Goal: Transaction & Acquisition: Purchase product/service

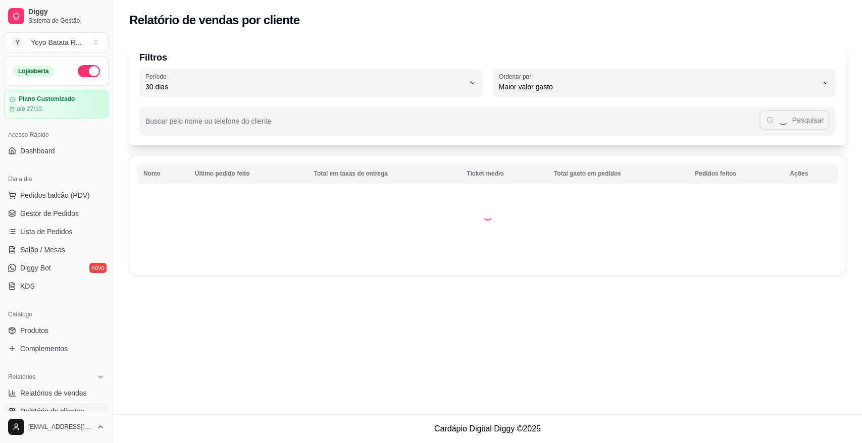
select select "30"
select select "HIGHEST_TOTAL_SPENT_WITH_ORDERS"
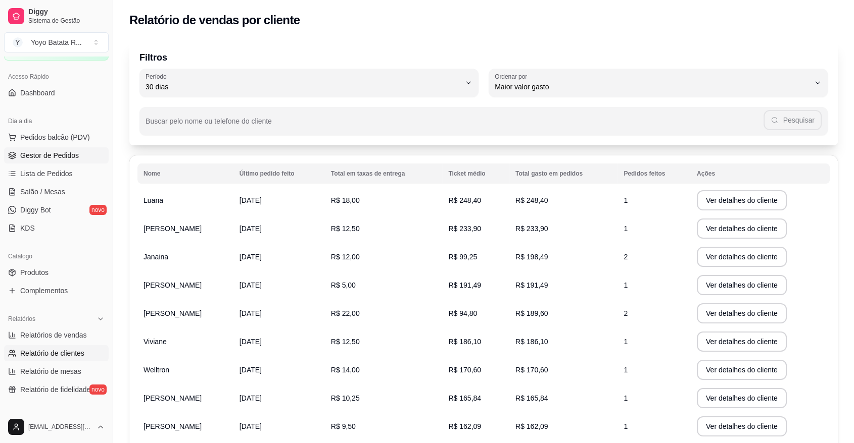
click at [55, 161] on link "Gestor de Pedidos" at bounding box center [56, 155] width 105 height 16
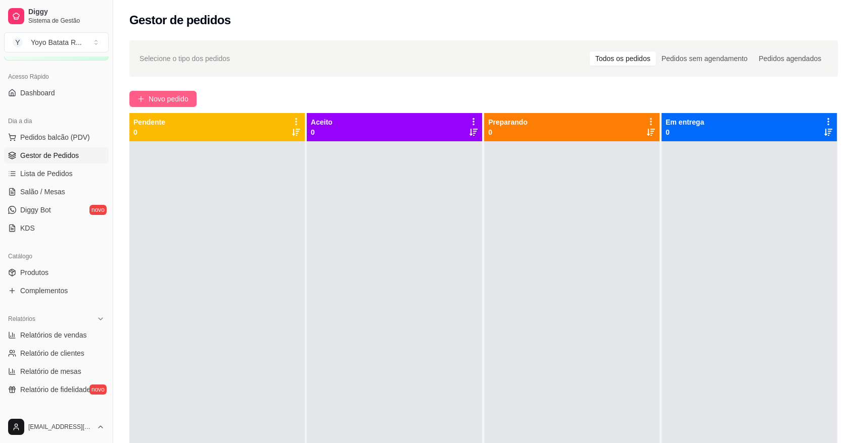
click at [190, 103] on button "Novo pedido" at bounding box center [162, 99] width 67 height 16
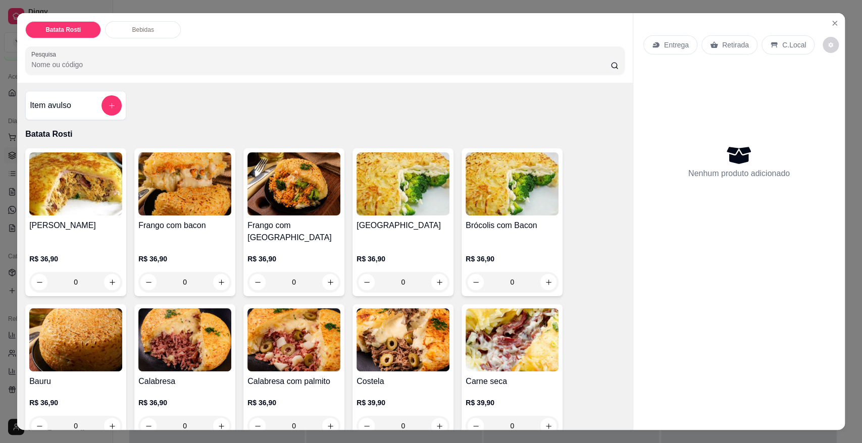
click at [672, 50] on p "Entrega" at bounding box center [676, 45] width 25 height 10
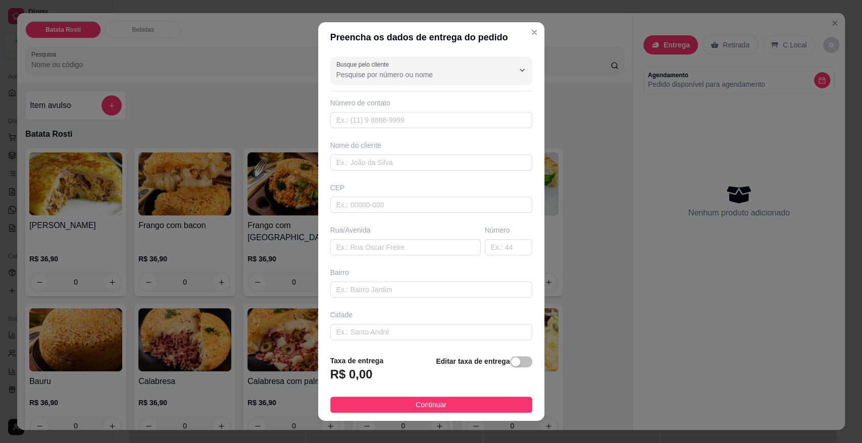
click at [411, 195] on div "CEP" at bounding box center [431, 198] width 208 height 30
click at [410, 201] on input "text" at bounding box center [431, 205] width 202 height 16
type input "18051889"
type input "Rua [PERSON_NAME]"
type input "Parque Residencial [GEOGRAPHIC_DATA]"
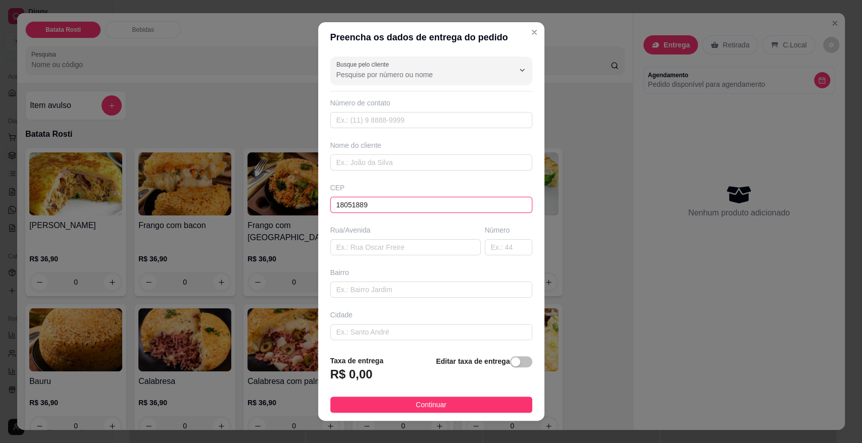
type input "Sorocaba"
type input "18051889"
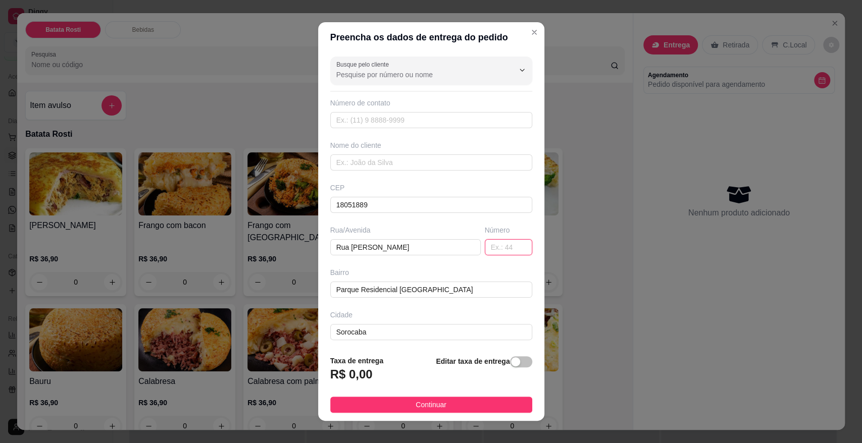
click at [485, 243] on input "text" at bounding box center [508, 247] width 47 height 16
type input "1"
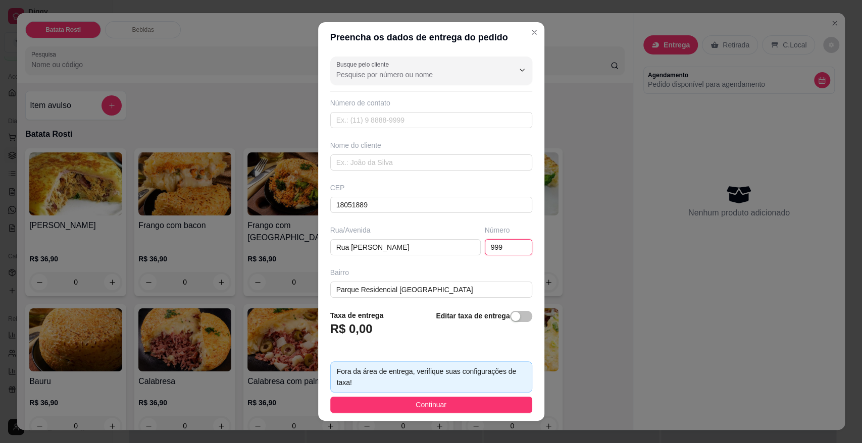
type input "999"
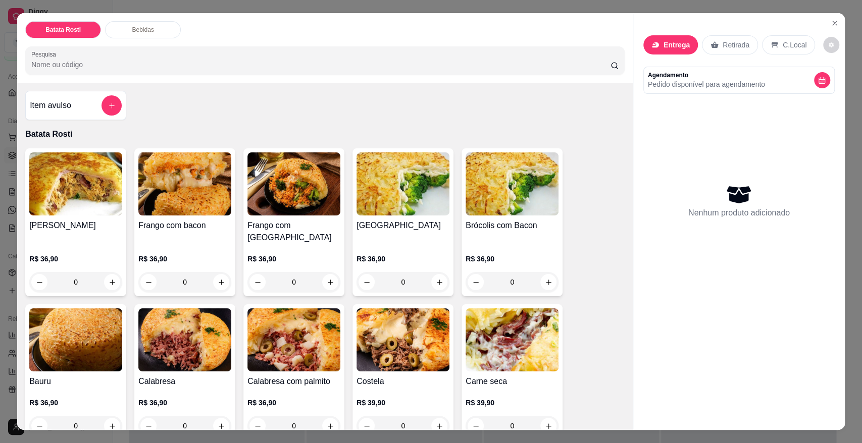
click at [69, 219] on div "[PERSON_NAME] R$ 36,90 0" at bounding box center [75, 222] width 101 height 148
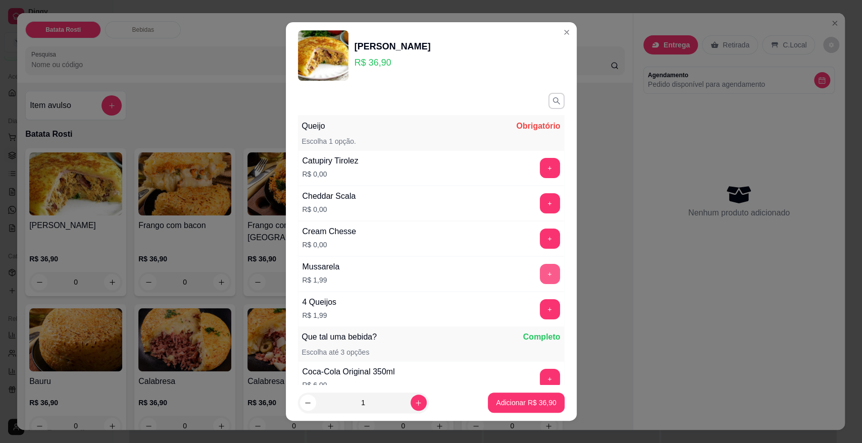
click at [540, 266] on button "+" at bounding box center [550, 274] width 20 height 20
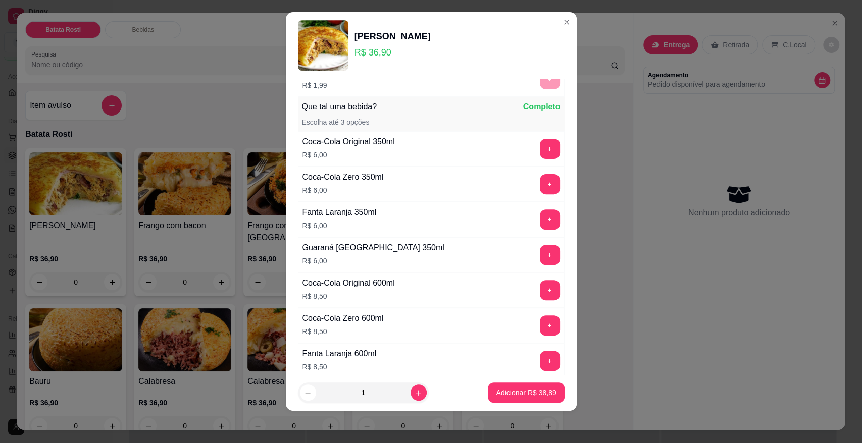
scroll to position [238, 0]
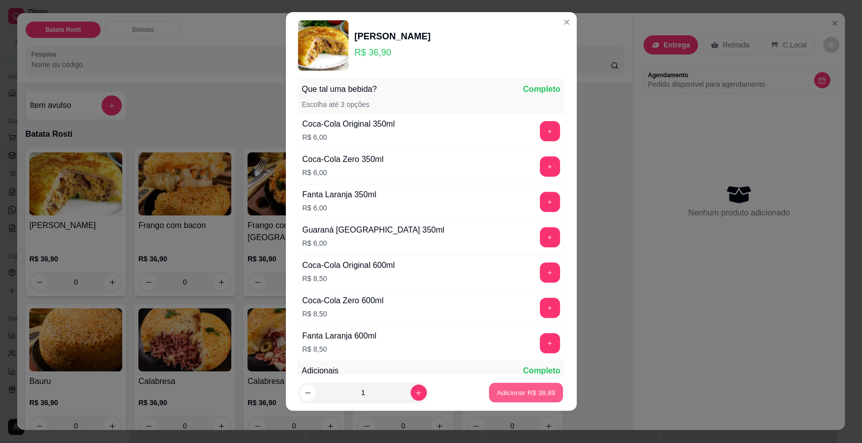
click at [522, 389] on p "Adicionar R$ 38,89" at bounding box center [526, 393] width 59 height 10
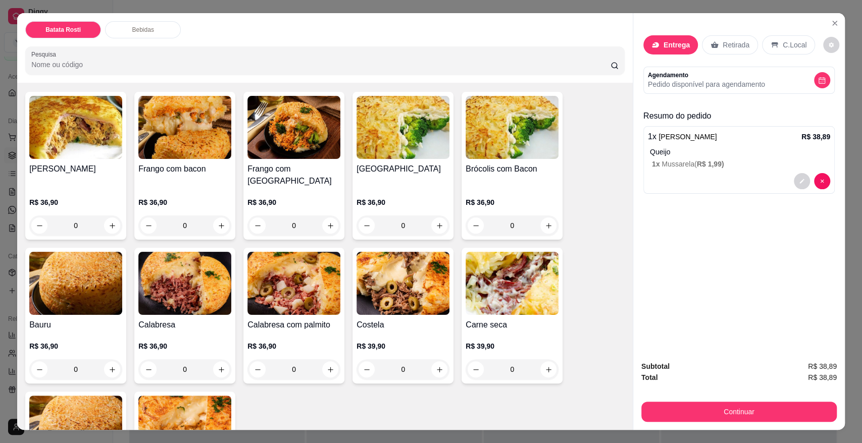
scroll to position [112, 0]
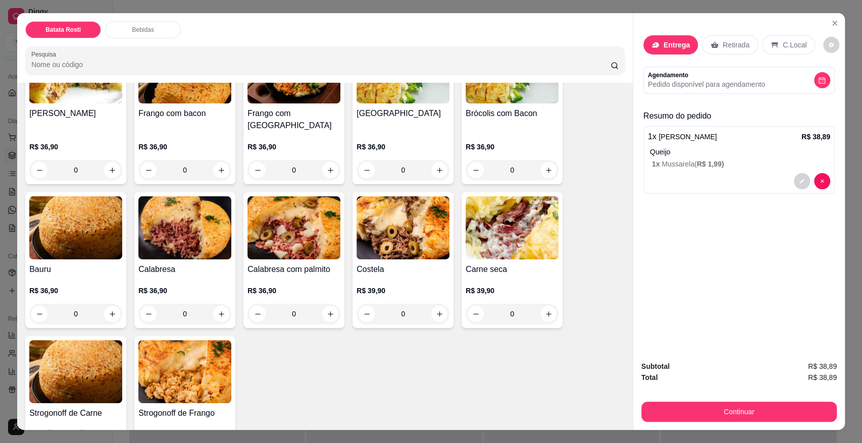
click at [95, 408] on h4 "Strogonoff de Carne" at bounding box center [75, 414] width 93 height 12
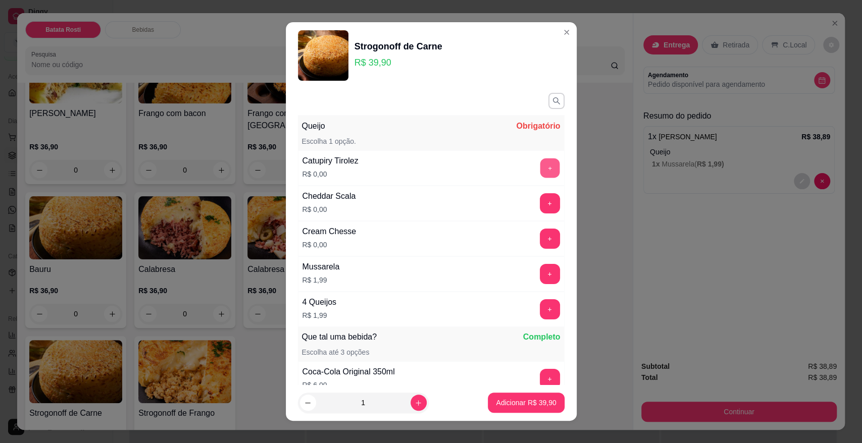
click at [540, 165] on button "+" at bounding box center [550, 169] width 20 height 20
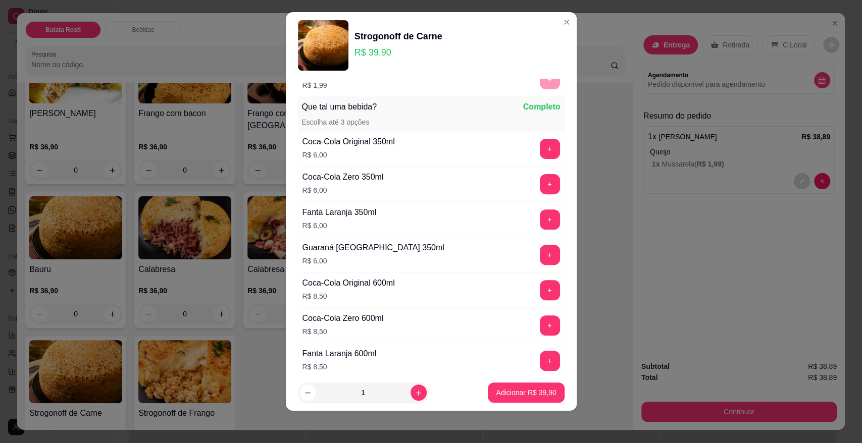
scroll to position [238, 0]
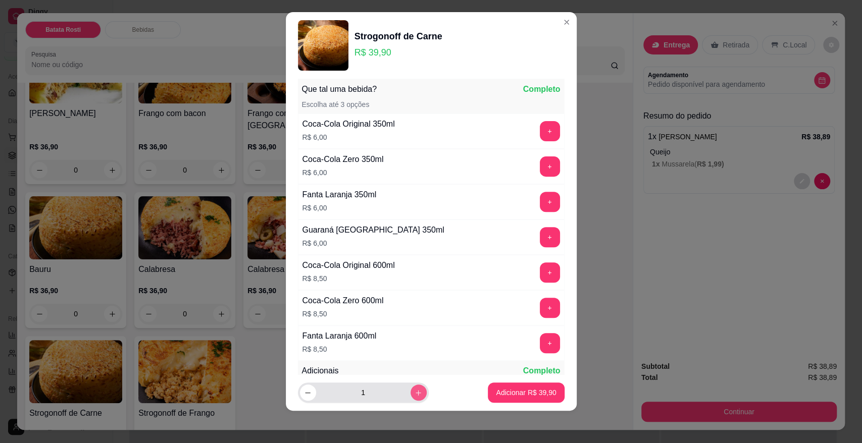
click at [415, 392] on icon "increase-product-quantity" at bounding box center [419, 393] width 8 height 8
type input "2"
click at [532, 391] on p "Adicionar R$ 79,80" at bounding box center [526, 393] width 59 height 10
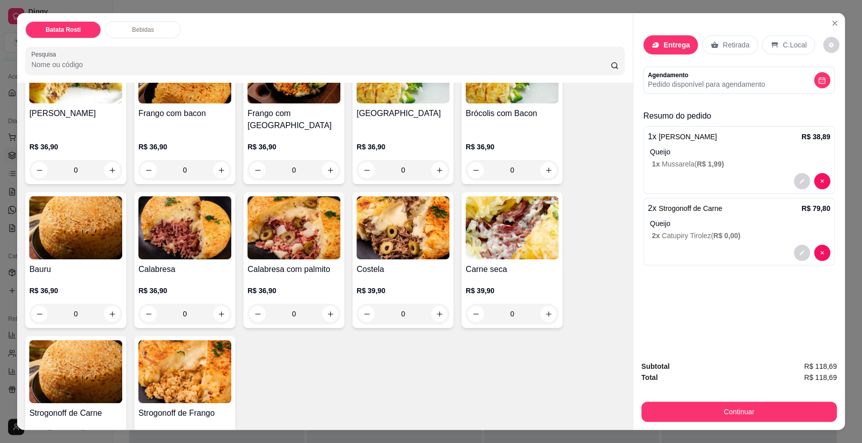
click at [675, 47] on p "Entrega" at bounding box center [677, 45] width 26 height 10
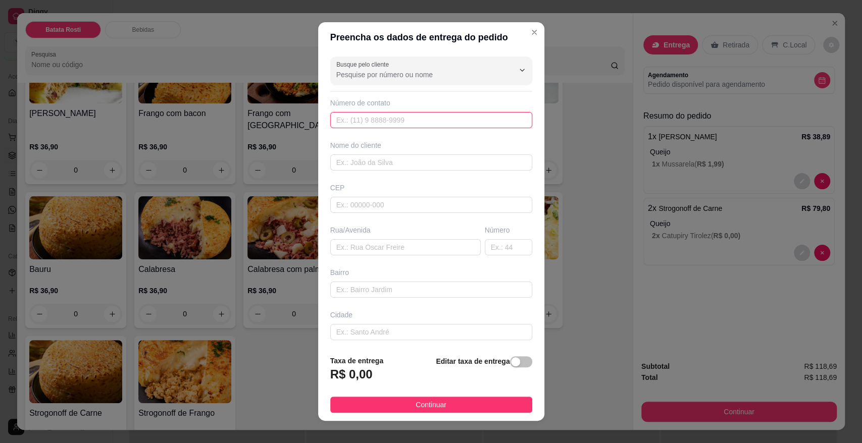
click at [410, 124] on input "text" at bounding box center [431, 120] width 202 height 16
type input "[PHONE_NUMBER]"
click at [411, 156] on input "text" at bounding box center [431, 163] width 202 height 16
click at [411, 156] on input "V" at bounding box center [431, 163] width 202 height 16
type input "Vitor"
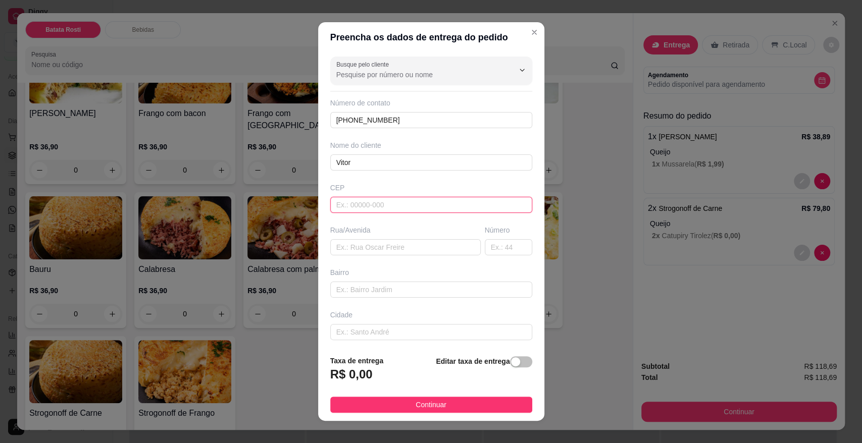
click at [432, 211] on input "text" at bounding box center [431, 205] width 202 height 16
type input "18051889"
type input "Rua [PERSON_NAME]"
type input "Parque Residencial [GEOGRAPHIC_DATA]"
type input "Sorocaba"
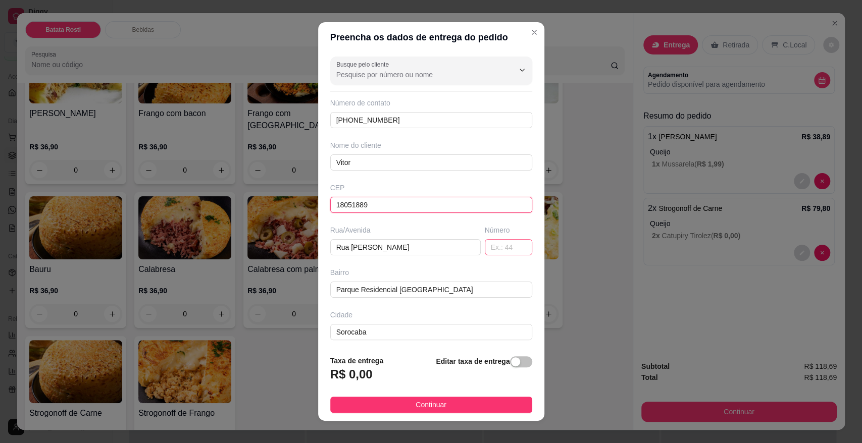
type input "18051889"
click at [485, 246] on input "text" at bounding box center [508, 247] width 47 height 16
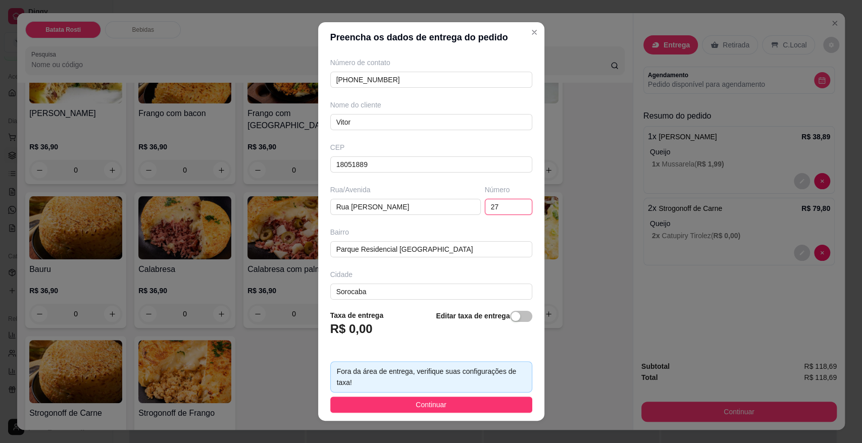
scroll to position [89, 0]
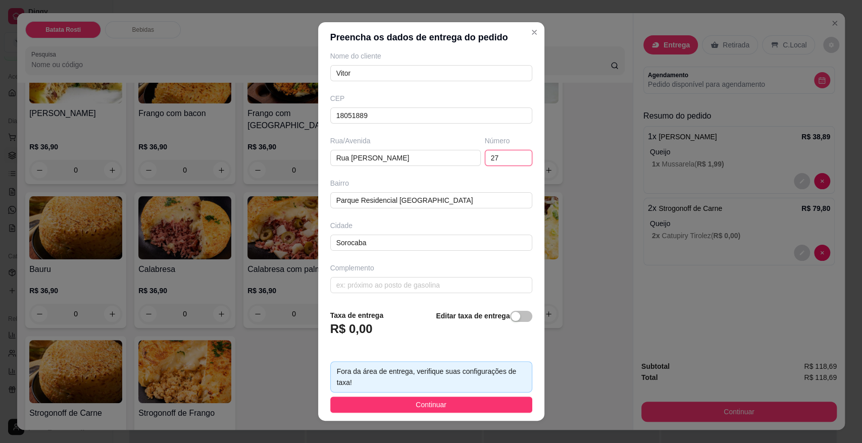
type input "27"
click at [503, 309] on footer "Taxa de entrega R$ 0,00 Editar taxa de entrega Fora da área de entrega, verifiq…" at bounding box center [431, 361] width 226 height 119
click at [511, 317] on div "button" at bounding box center [515, 316] width 9 height 9
click at [372, 332] on input "0,00" at bounding box center [385, 333] width 108 height 19
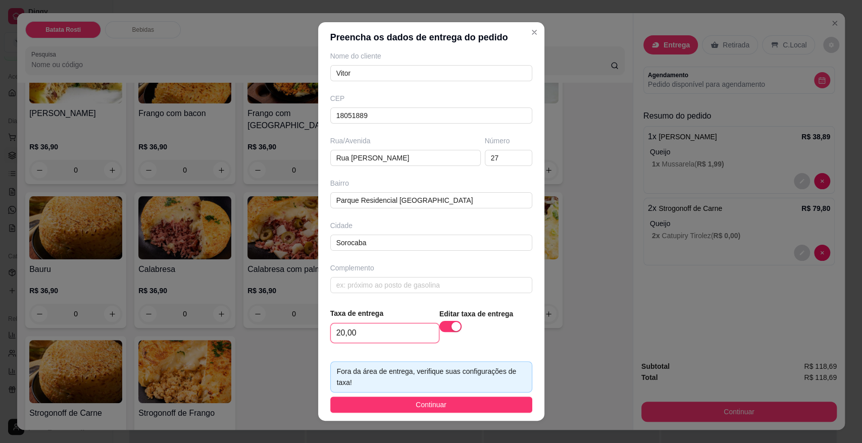
type input "20,00"
click at [361, 295] on div "Busque pelo cliente Número de contato [PHONE_NUMBER] Nome do cliente Vitor CEP …" at bounding box center [431, 176] width 226 height 247
click at [362, 284] on input "text" at bounding box center [431, 285] width 202 height 16
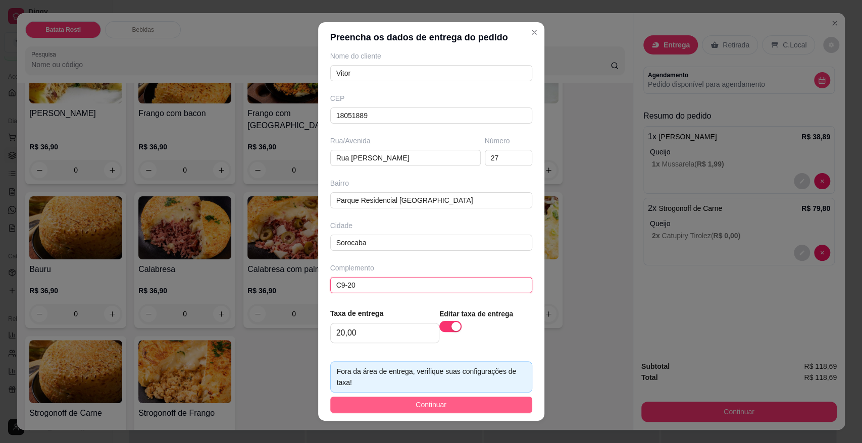
type input "C9-20"
click at [448, 411] on button "Continuar" at bounding box center [431, 405] width 202 height 16
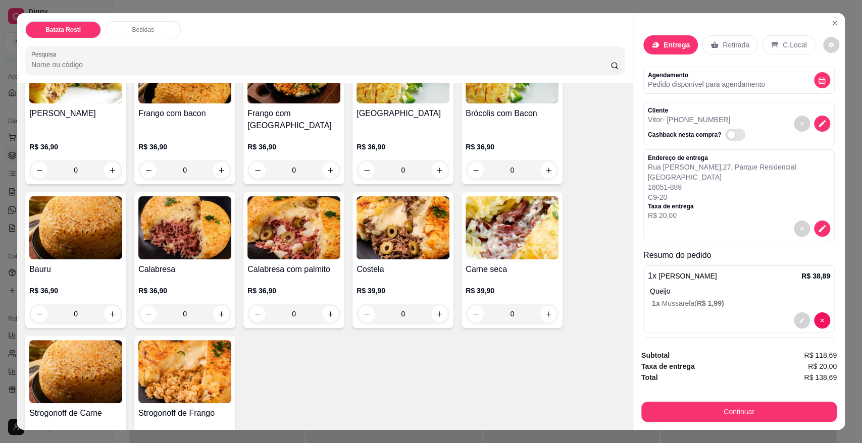
click at [816, 373] on span "R$ 138,69" at bounding box center [820, 377] width 33 height 11
copy div "R$ 138,69 Continuar"
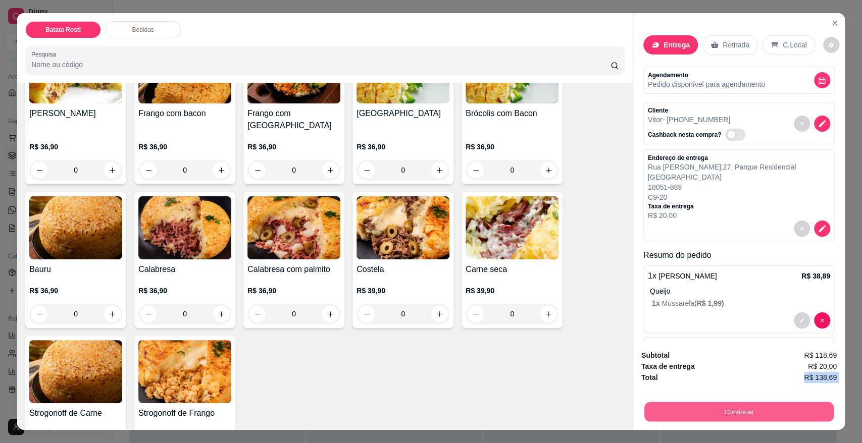
click at [776, 402] on div "Continuar" at bounding box center [738, 411] width 195 height 23
click at [746, 414] on button "Continuar" at bounding box center [738, 412] width 189 height 20
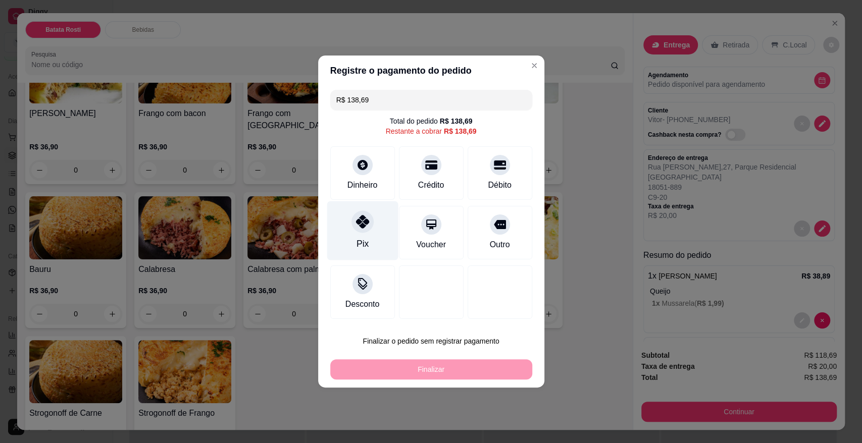
click at [362, 225] on icon at bounding box center [362, 221] width 13 height 13
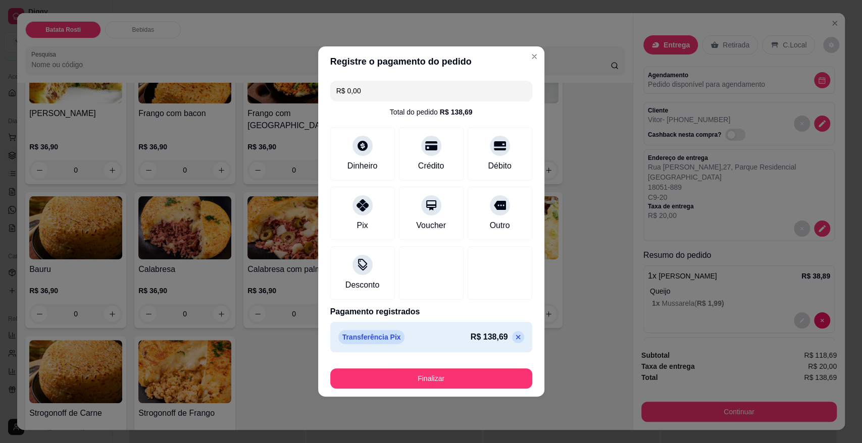
click at [416, 371] on button "Finalizar" at bounding box center [431, 379] width 202 height 20
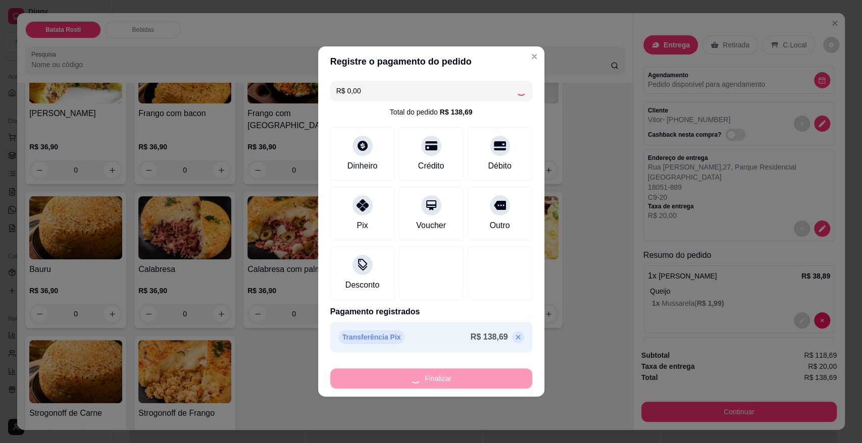
type input "-R$ 138,69"
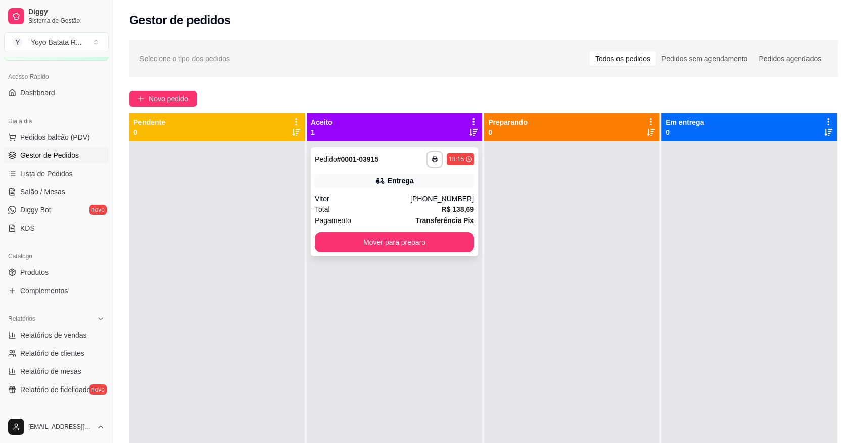
click at [404, 180] on div "Entrega" at bounding box center [400, 181] width 26 height 10
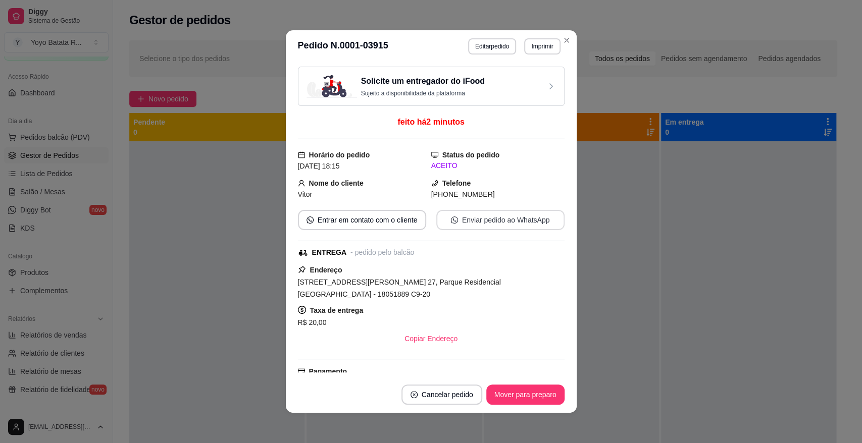
click at [485, 224] on button "Enviar pedido ao WhatsApp" at bounding box center [500, 220] width 128 height 20
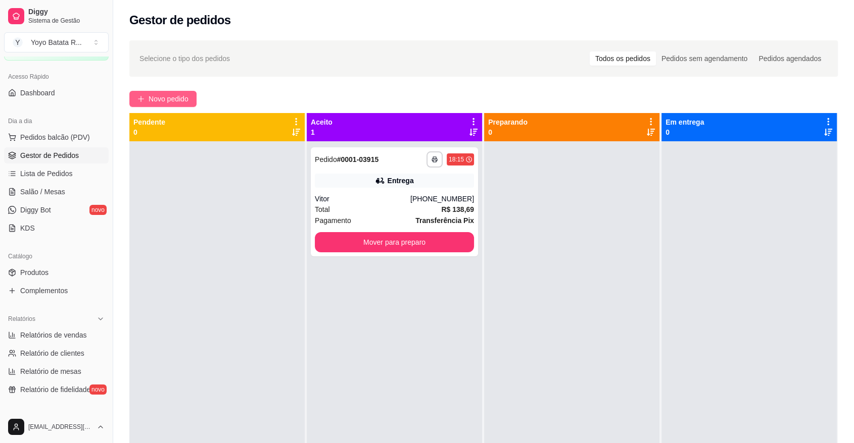
click at [164, 93] on span "Novo pedido" at bounding box center [168, 98] width 40 height 11
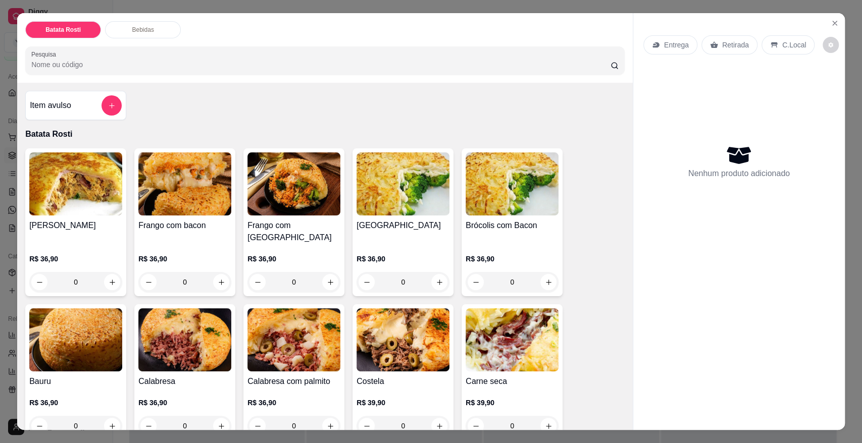
click at [664, 34] on div "Entrega Retirada C.Local" at bounding box center [738, 44] width 191 height 35
click at [666, 46] on p "Entrega" at bounding box center [676, 45] width 25 height 10
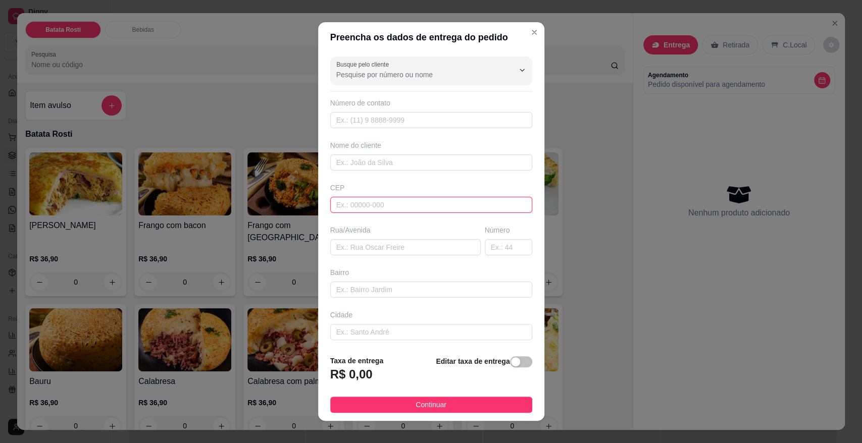
click at [388, 208] on input "text" at bounding box center [431, 205] width 202 height 16
type input "18055720"
type input "Rua [PERSON_NAME]"
type input "[GEOGRAPHIC_DATA]"
type input "Sorocaba"
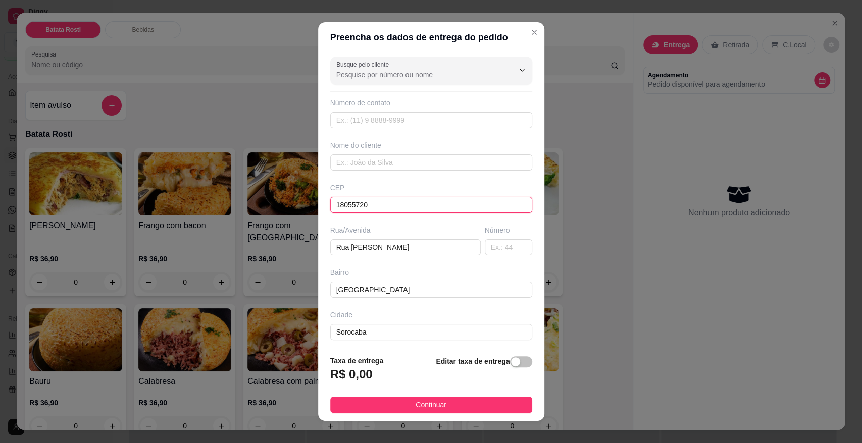
type input "18055720"
click at [495, 237] on div "Número" at bounding box center [509, 240] width 52 height 30
click at [485, 241] on input "text" at bounding box center [508, 247] width 47 height 16
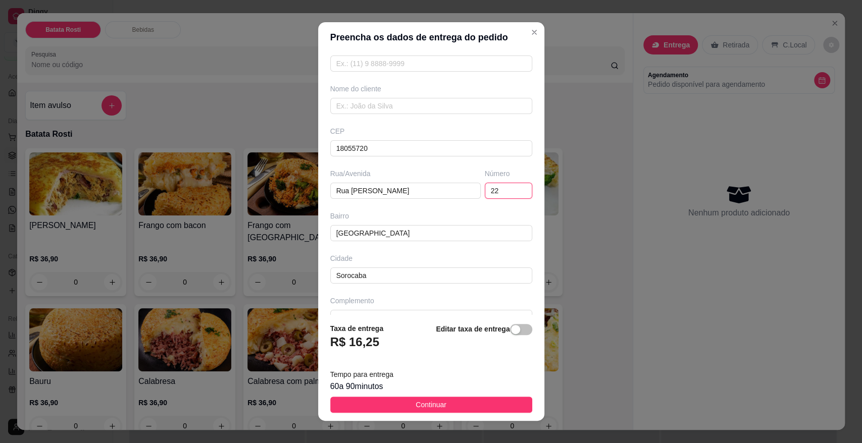
scroll to position [77, 0]
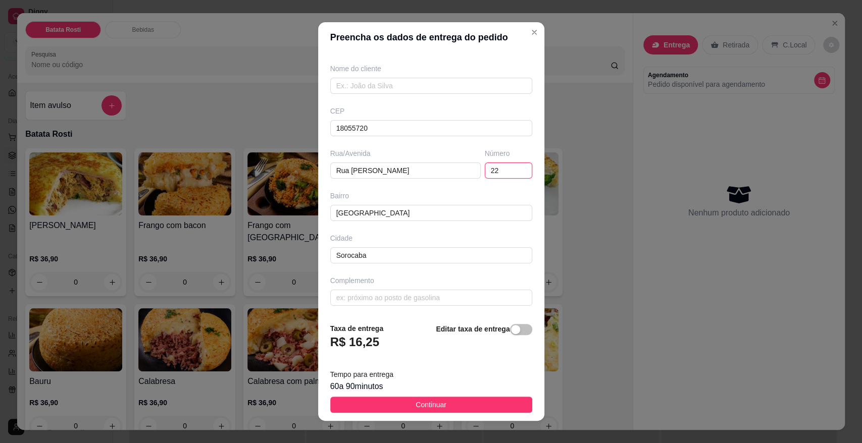
type input "22"
click at [395, 393] on div "60 a 90 minutos" at bounding box center [431, 387] width 202 height 12
click at [404, 411] on button "Continuar" at bounding box center [431, 405] width 202 height 16
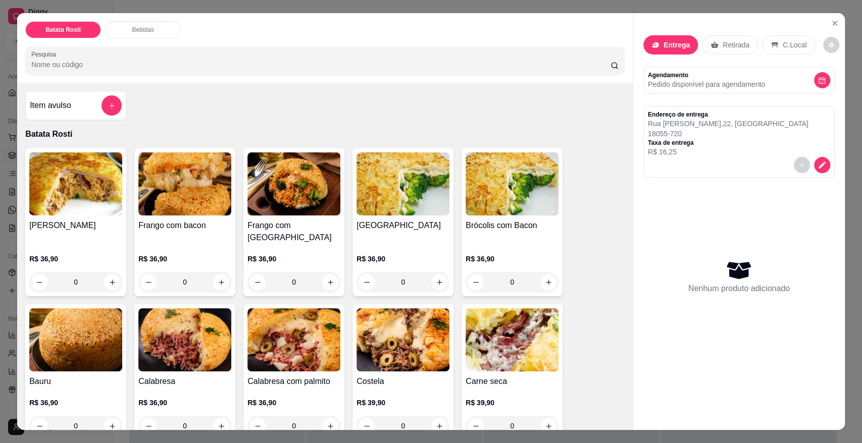
click at [190, 221] on h4 "Frango com bacon" at bounding box center [184, 226] width 93 height 12
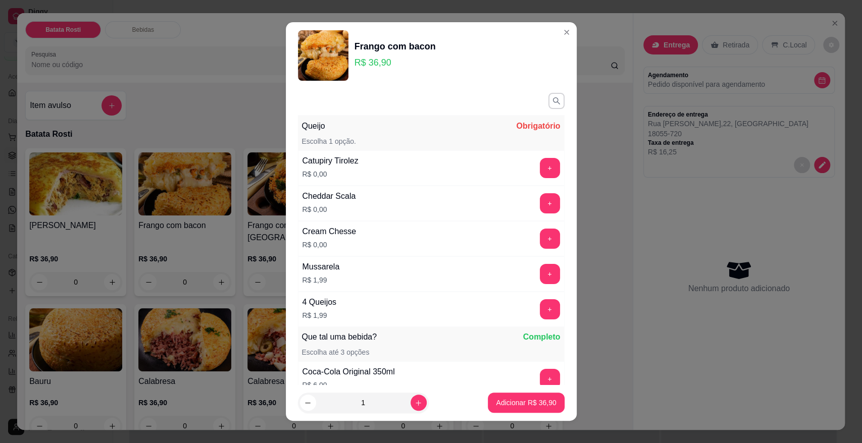
click at [533, 154] on div "Catupiry Tirolez R$ 0,00 +" at bounding box center [431, 168] width 267 height 35
click at [540, 160] on button "+" at bounding box center [550, 169] width 20 height 20
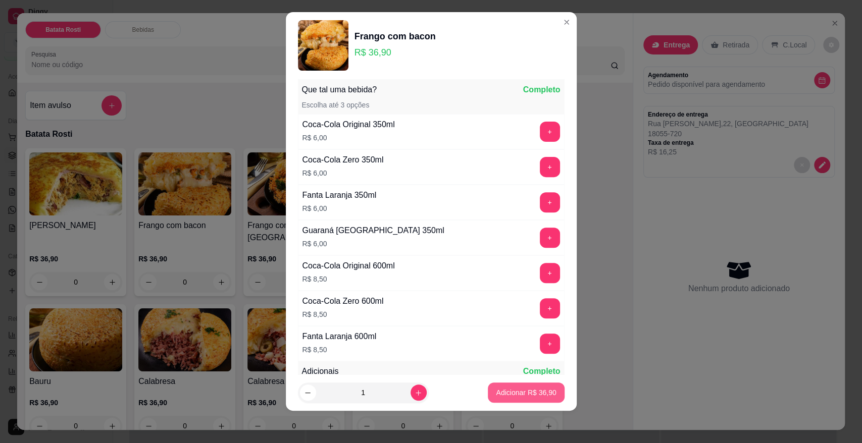
scroll to position [238, 0]
click at [531, 401] on button "Adicionar R$ 36,90" at bounding box center [526, 393] width 76 height 20
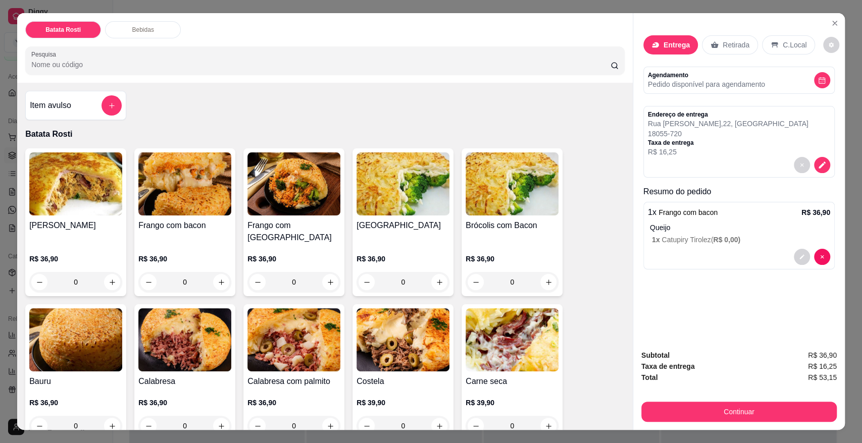
click at [825, 156] on div "Endereço de entrega [STREET_ADDRESS][PERSON_NAME] de entrega R$ 16,25" at bounding box center [739, 134] width 182 height 46
click at [823, 160] on button "decrease-product-quantity" at bounding box center [822, 165] width 16 height 16
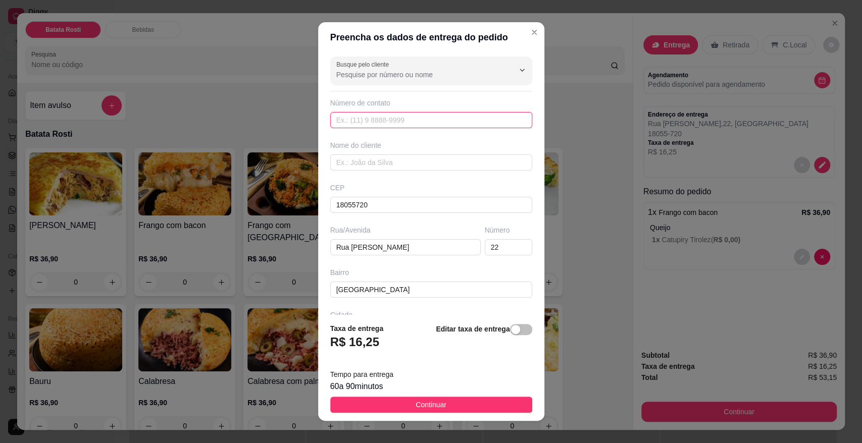
click at [427, 127] on input "text" at bounding box center [431, 120] width 202 height 16
type input "[PHONE_NUMBER]"
click at [427, 161] on input "text" at bounding box center [431, 163] width 202 height 16
type input "Edneia"
click at [456, 398] on button "Continuar" at bounding box center [431, 405] width 202 height 16
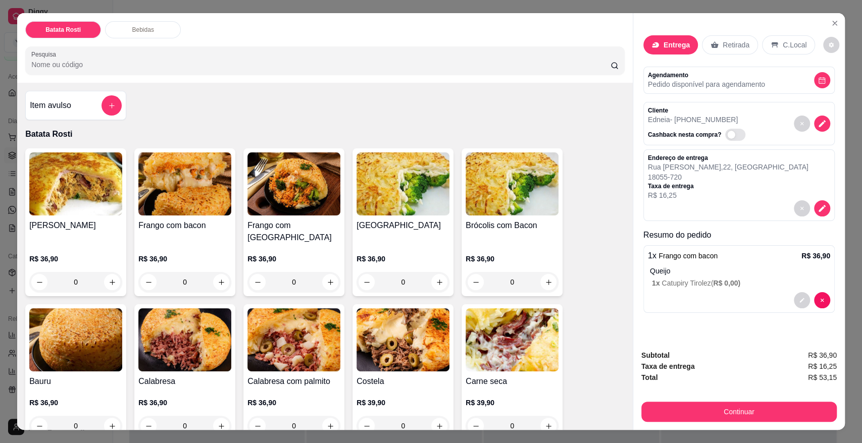
click at [827, 379] on span "R$ 53,15" at bounding box center [822, 377] width 29 height 11
click at [827, 378] on span "R$ 53,15" at bounding box center [822, 377] width 29 height 11
copy div "R$ 53,15 Continuar"
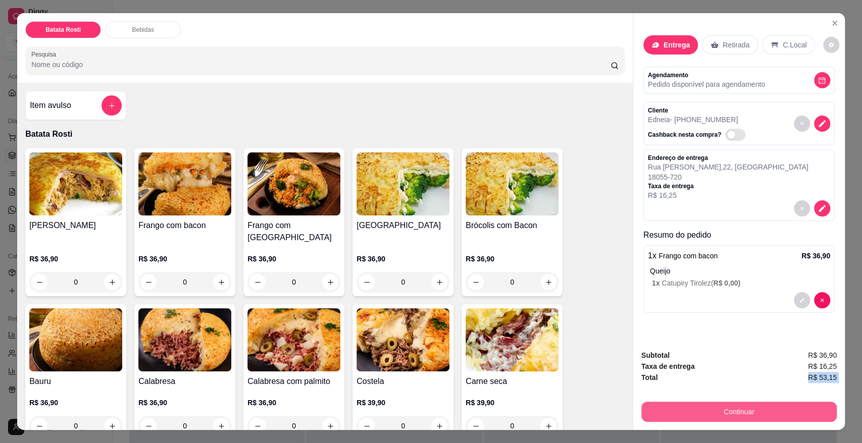
click at [736, 410] on button "Continuar" at bounding box center [738, 412] width 195 height 20
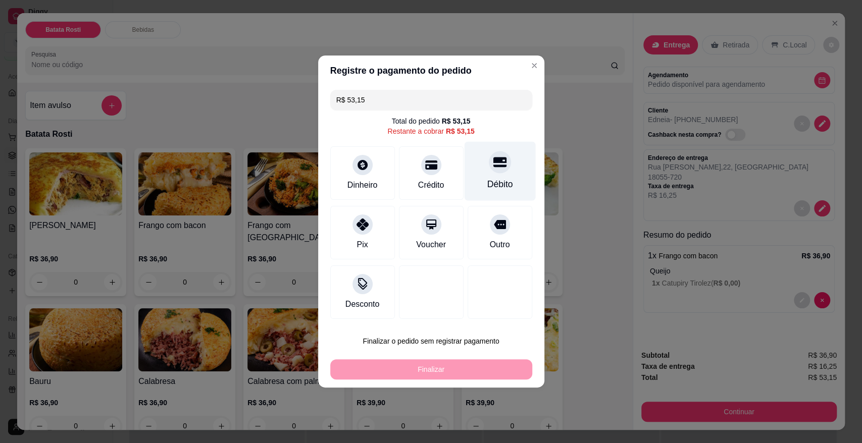
click at [502, 171] on div "Débito" at bounding box center [499, 171] width 71 height 59
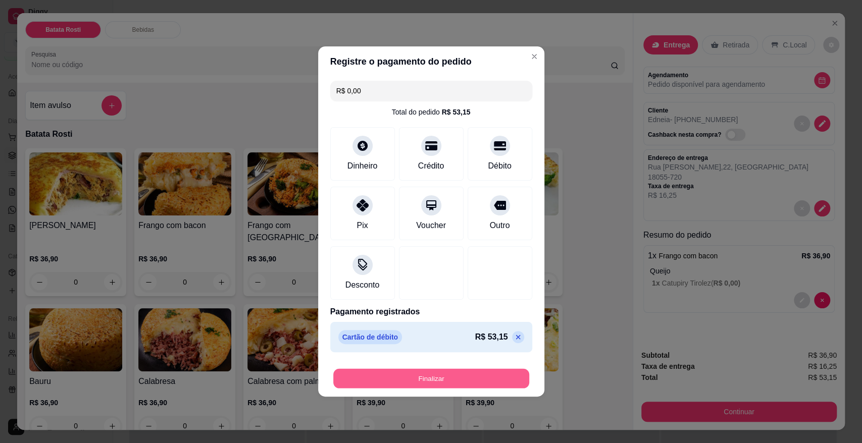
click at [468, 376] on button "Finalizar" at bounding box center [431, 379] width 196 height 20
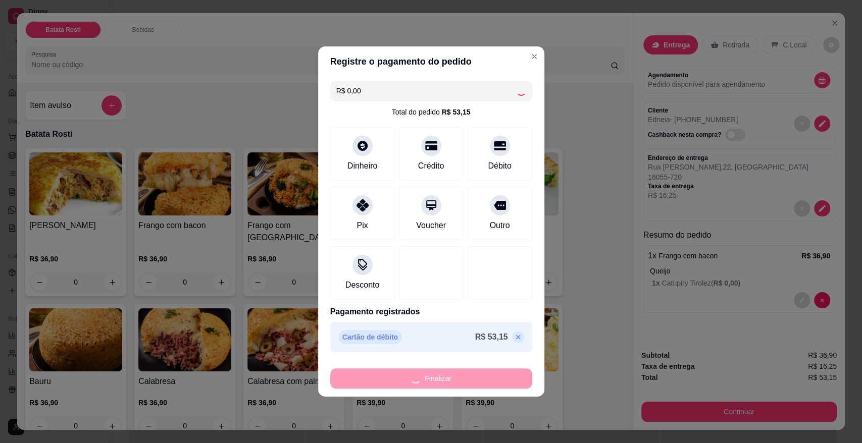
type input "-R$ 53,15"
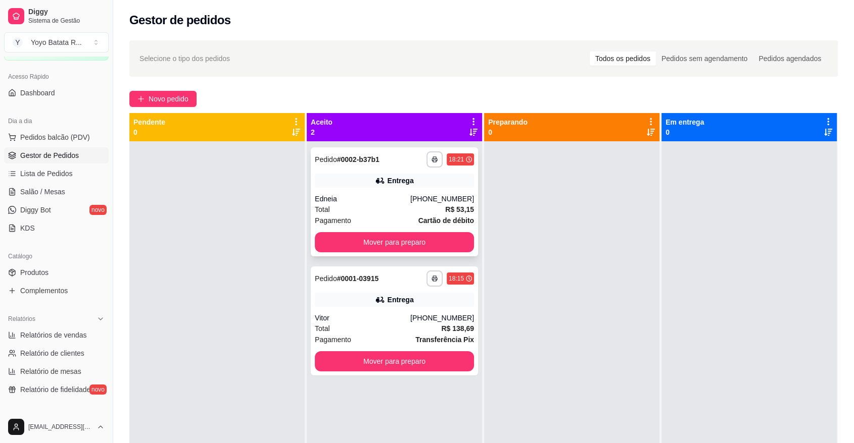
click at [372, 163] on strong "# 0002-b37b1" at bounding box center [358, 160] width 42 height 8
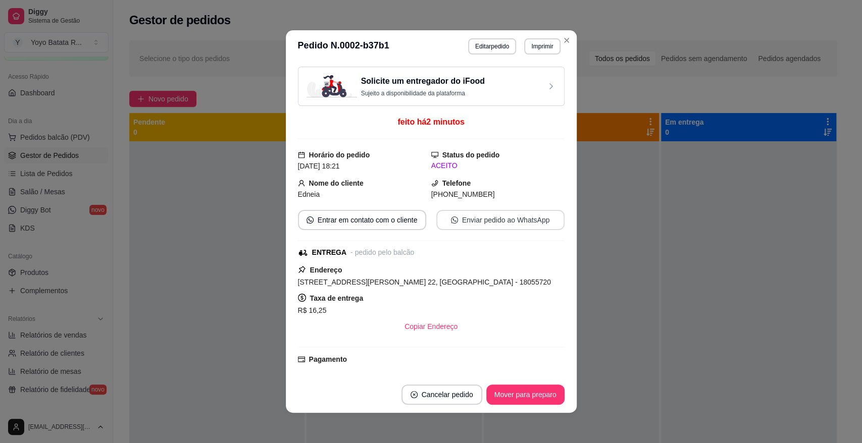
click at [486, 211] on button "Enviar pedido ao WhatsApp" at bounding box center [500, 220] width 128 height 20
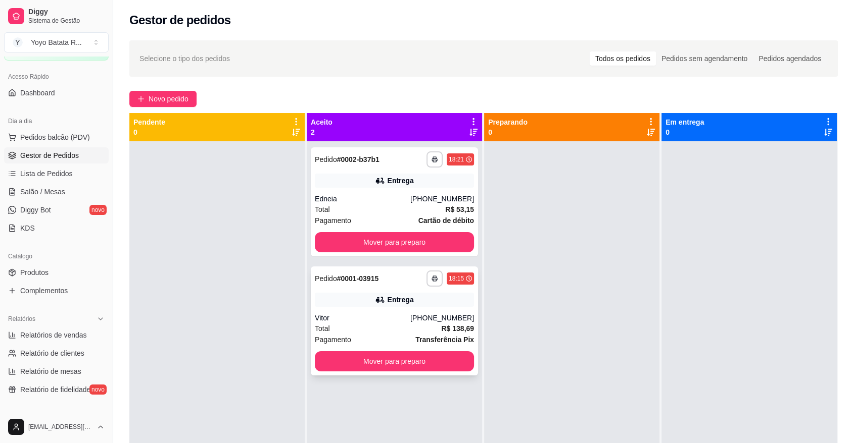
click at [381, 297] on icon at bounding box center [380, 300] width 10 height 10
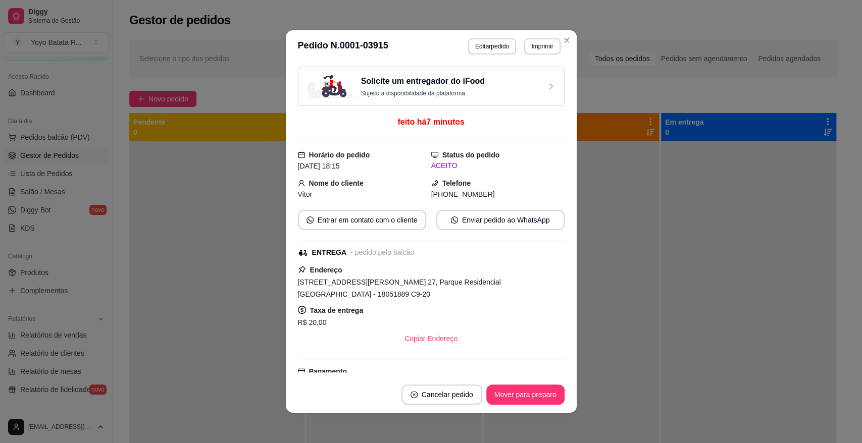
click at [400, 287] on div "[STREET_ADDRESS][PERSON_NAME] 27, Parque Residencial [GEOGRAPHIC_DATA] - 180518…" at bounding box center [431, 288] width 267 height 24
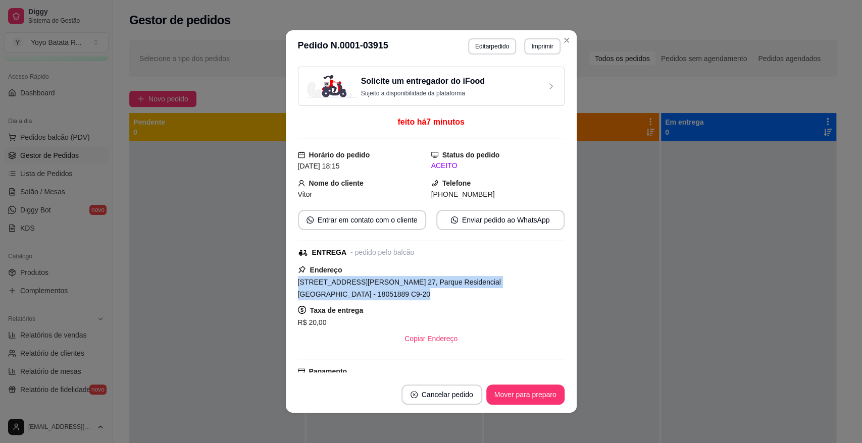
click at [400, 287] on div "[STREET_ADDRESS][PERSON_NAME] 27, Parque Residencial [GEOGRAPHIC_DATA] - 180518…" at bounding box center [431, 288] width 267 height 24
copy span "[STREET_ADDRESS][PERSON_NAME] 27, Parque Residencial [GEOGRAPHIC_DATA] - 180518…"
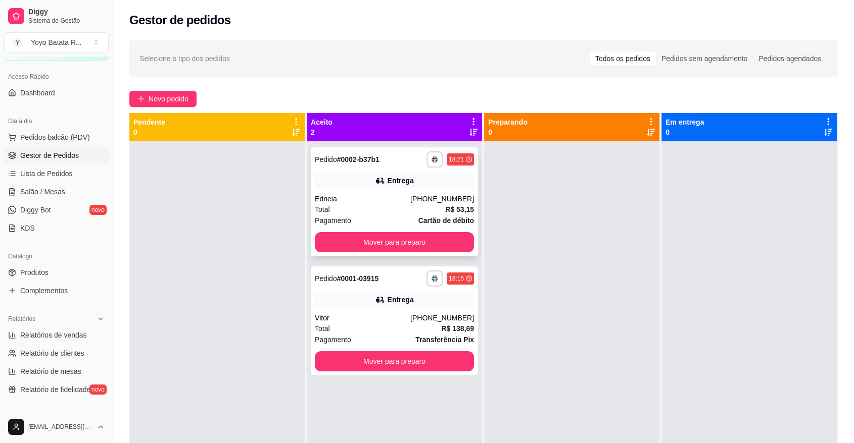
click at [434, 209] on div "Total R$ 53,15" at bounding box center [394, 209] width 159 height 11
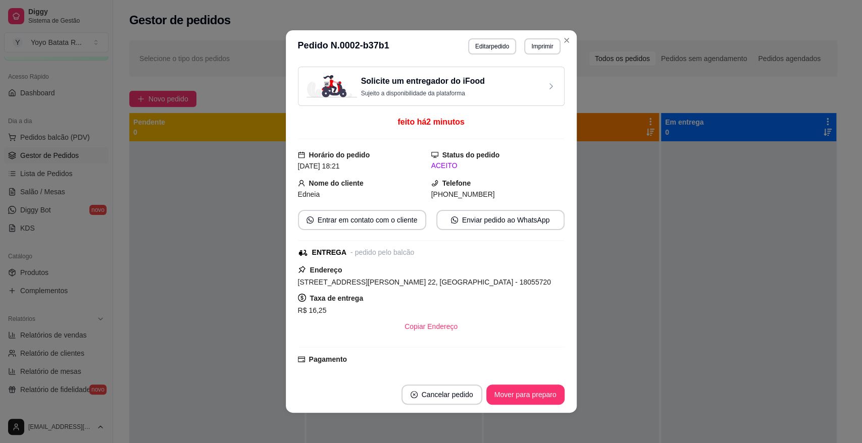
click at [430, 279] on span "[STREET_ADDRESS][PERSON_NAME] 22, [GEOGRAPHIC_DATA] - 18055720" at bounding box center [424, 282] width 253 height 8
copy span "[STREET_ADDRESS][PERSON_NAME] 22, [GEOGRAPHIC_DATA] - 18055720"
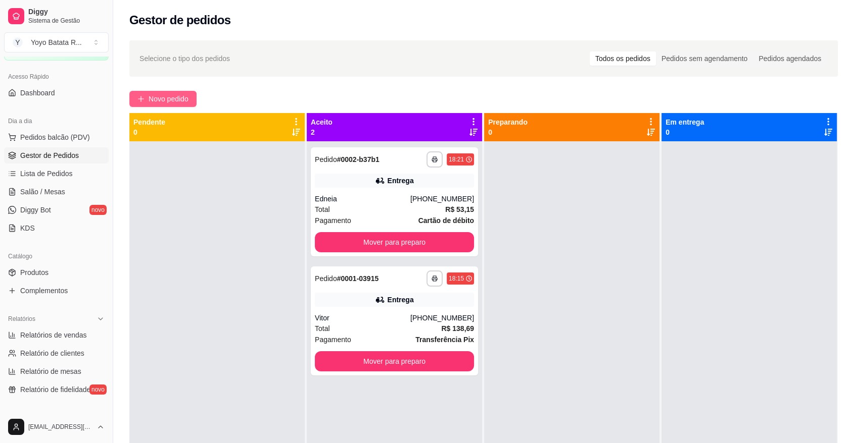
click at [186, 101] on span "Novo pedido" at bounding box center [168, 98] width 40 height 11
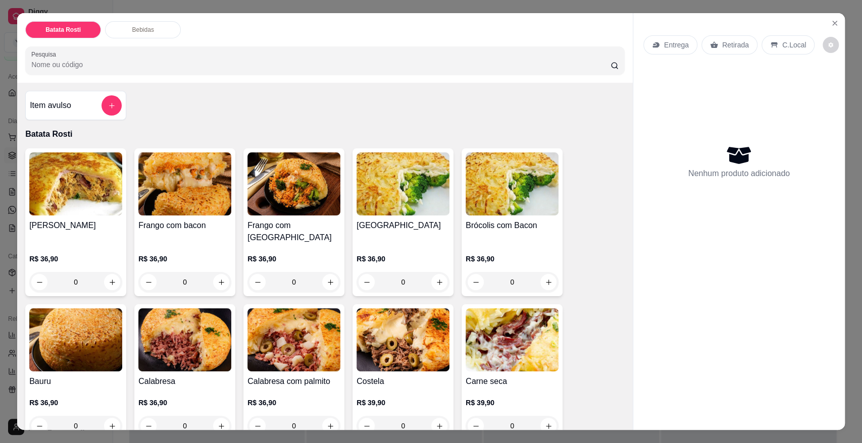
click at [673, 47] on p "Entrega" at bounding box center [676, 45] width 25 height 10
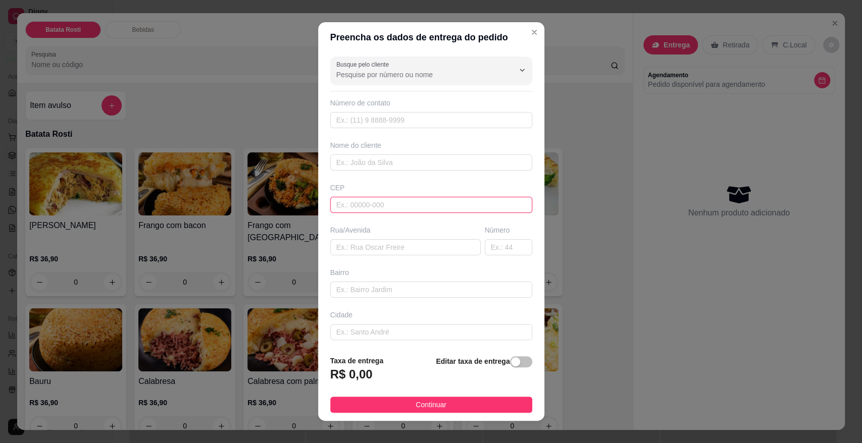
click at [392, 207] on input "text" at bounding box center [431, 205] width 202 height 16
type input "18086760"
type input "Rua [PERSON_NAME]"
type input "[GEOGRAPHIC_DATA]"
type input "Sorocaba"
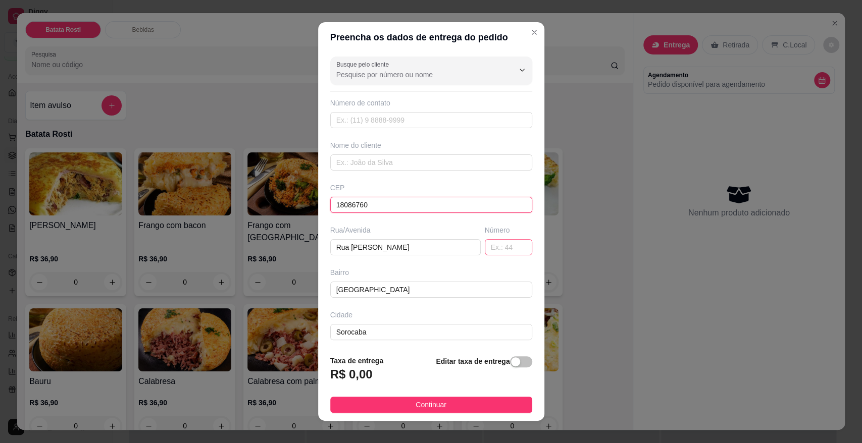
type input "18086760"
click at [492, 253] on input "text" at bounding box center [508, 247] width 47 height 16
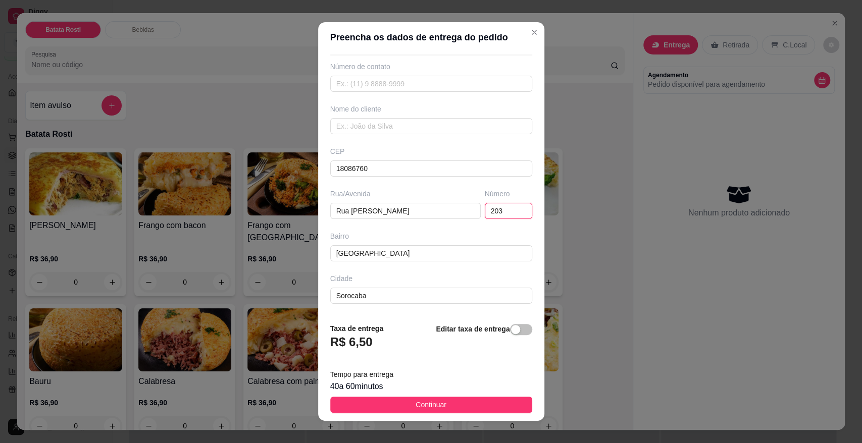
scroll to position [77, 0]
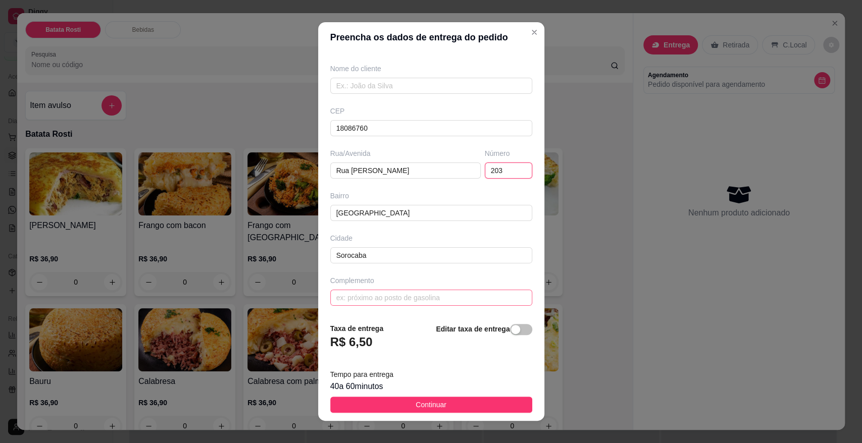
type input "203"
click at [375, 296] on input "text" at bounding box center [431, 298] width 202 height 16
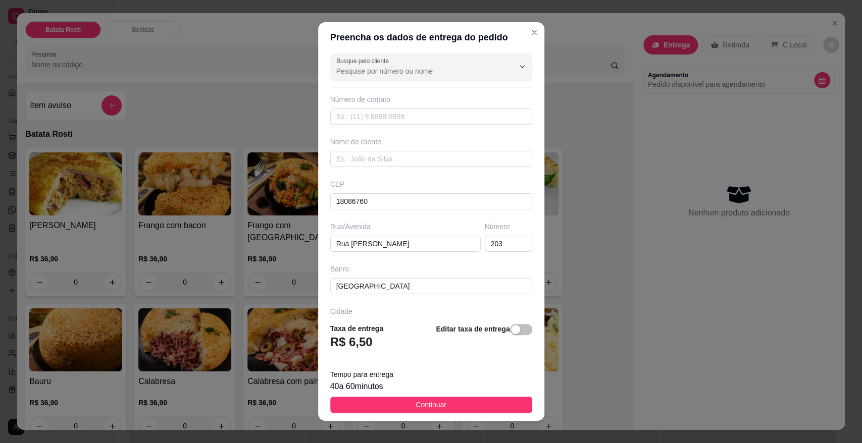
scroll to position [0, 0]
type input "Quadra D5 lote 7"
click at [395, 123] on input "text" at bounding box center [431, 120] width 202 height 16
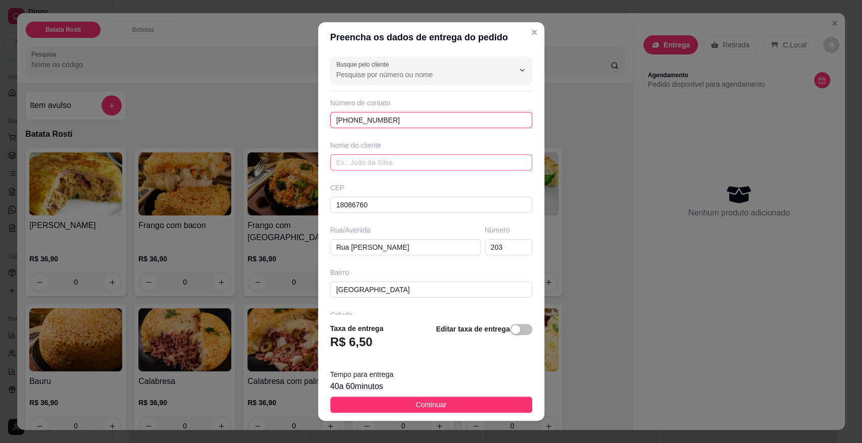
type input "[PHONE_NUMBER]"
click at [395, 164] on input "text" at bounding box center [431, 163] width 202 height 16
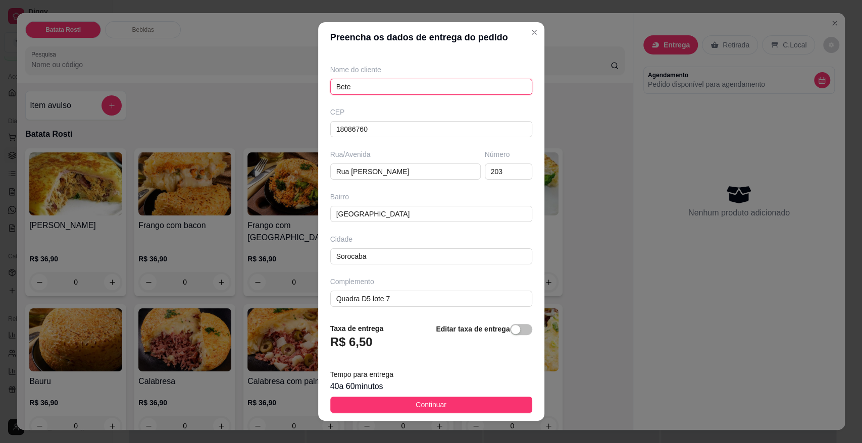
scroll to position [77, 0]
type input "Bete"
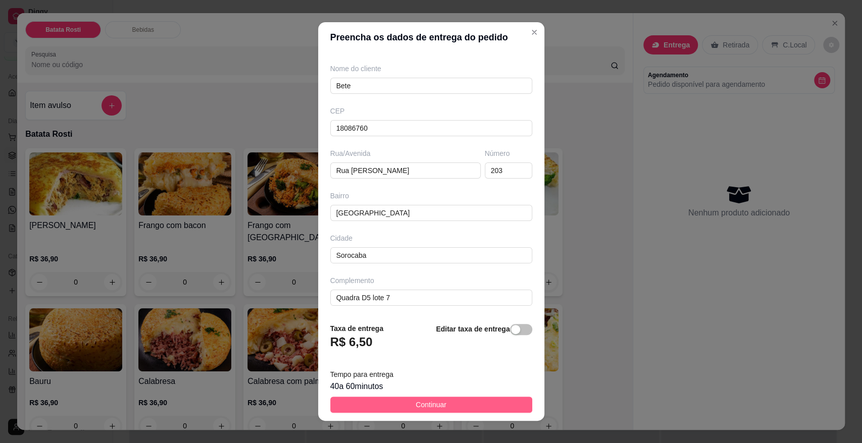
click at [414, 398] on button "Continuar" at bounding box center [431, 405] width 202 height 16
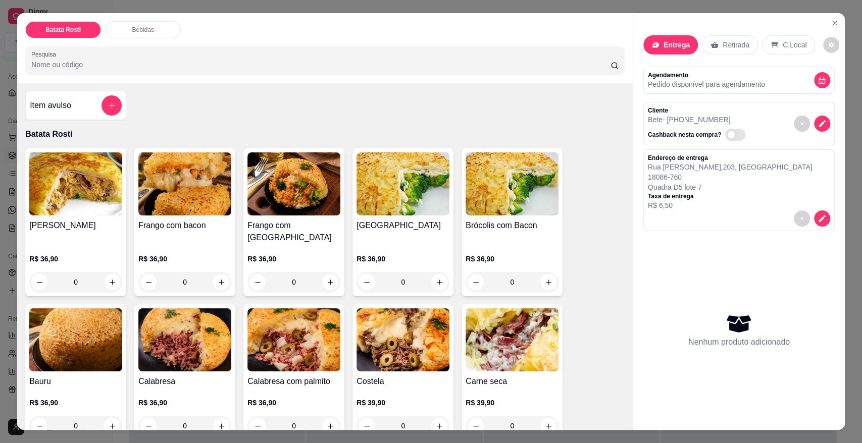
click at [170, 244] on div "R$ 36,90 0" at bounding box center [184, 268] width 93 height 48
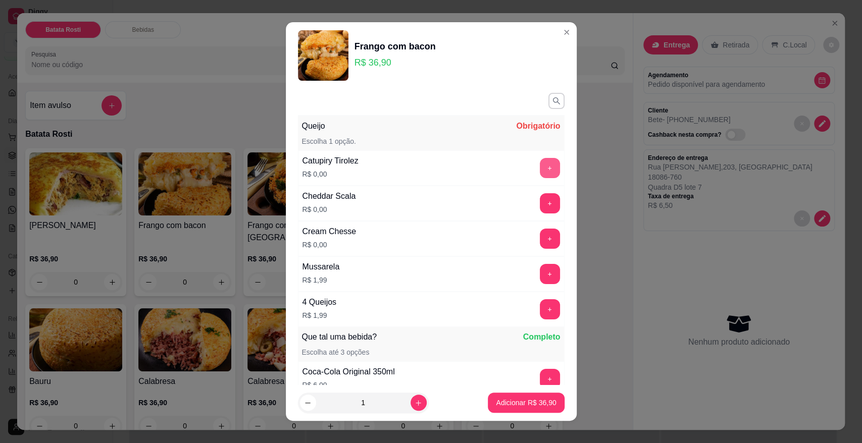
click at [540, 169] on button "+" at bounding box center [550, 168] width 20 height 20
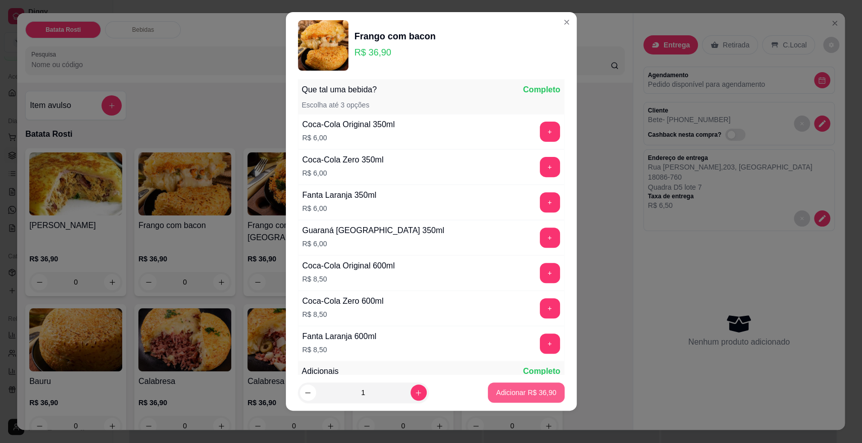
scroll to position [238, 0]
click at [505, 397] on p "Adicionar R$ 36,90" at bounding box center [526, 393] width 60 height 10
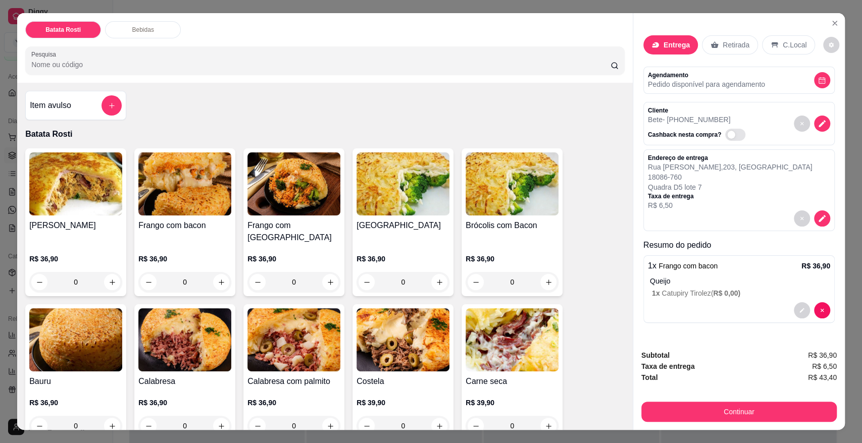
click at [169, 398] on p "R$ 36,90" at bounding box center [184, 403] width 93 height 10
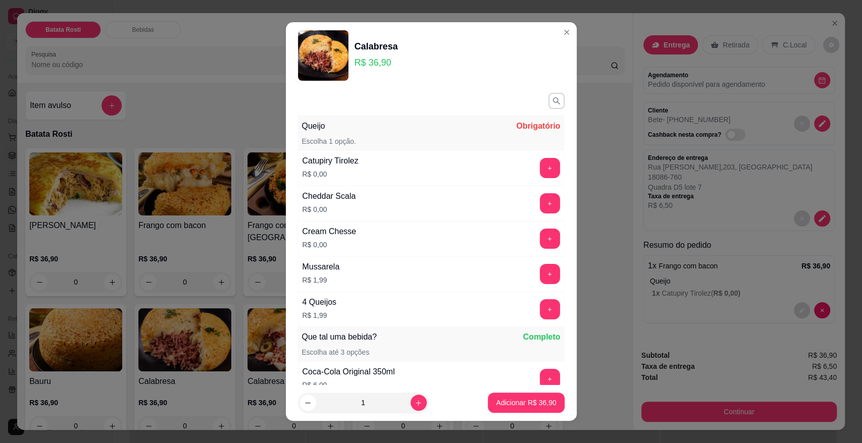
click at [540, 235] on button "+" at bounding box center [550, 239] width 20 height 20
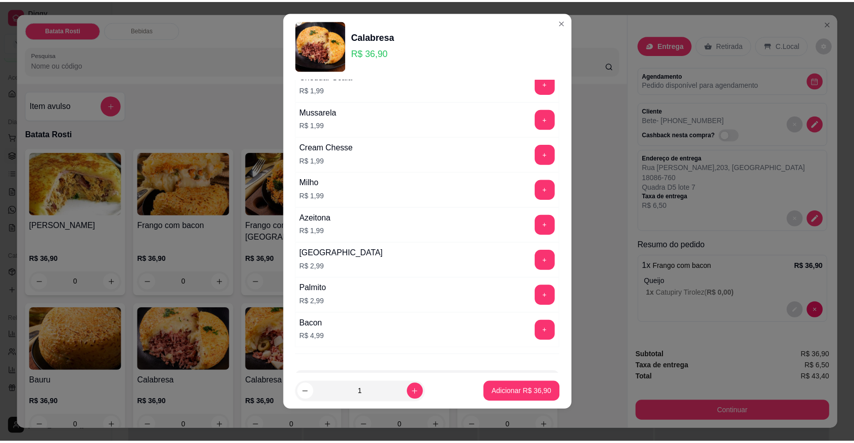
scroll to position [639, 0]
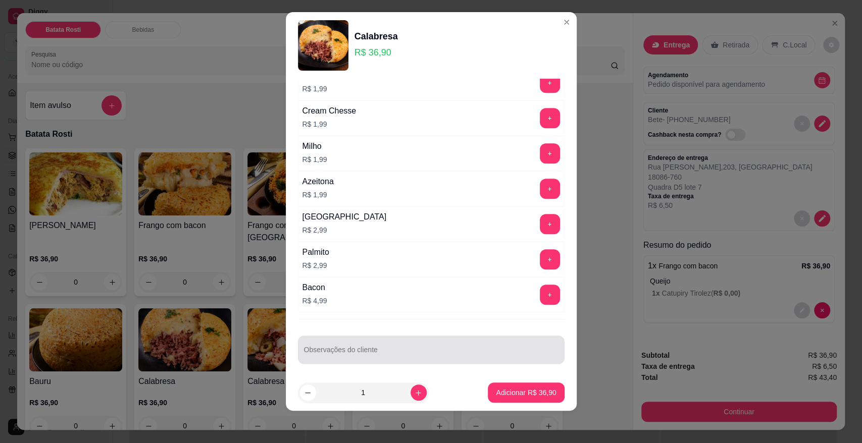
click at [349, 353] on input "Observações do cliente" at bounding box center [431, 354] width 255 height 10
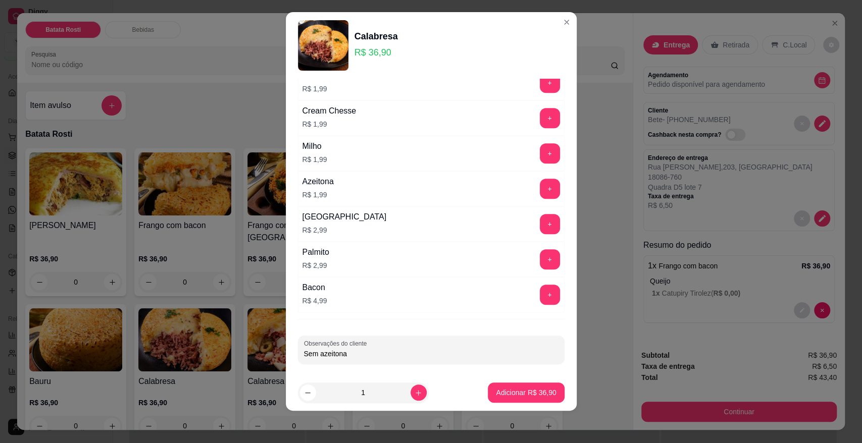
type input "Sem azeitona"
click at [495, 398] on button "Adicionar R$ 36,90" at bounding box center [526, 393] width 76 height 20
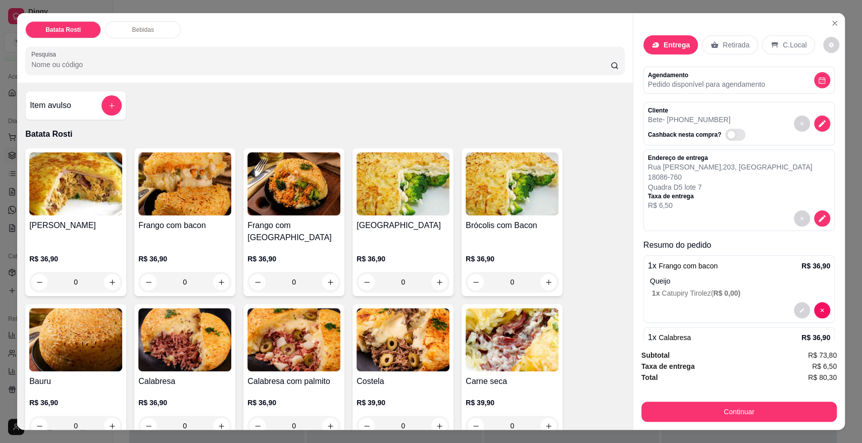
click at [830, 379] on span "R$ 80,30" at bounding box center [822, 377] width 29 height 11
copy div "R$ 80,30 Continuar"
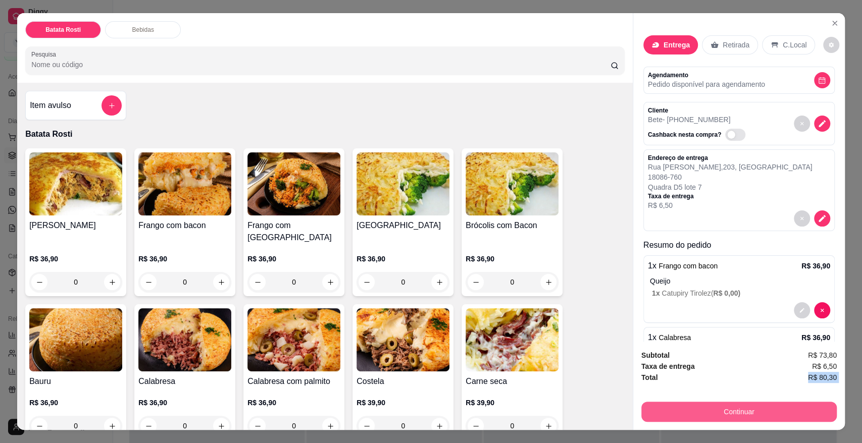
click at [772, 411] on button "Continuar" at bounding box center [738, 412] width 195 height 20
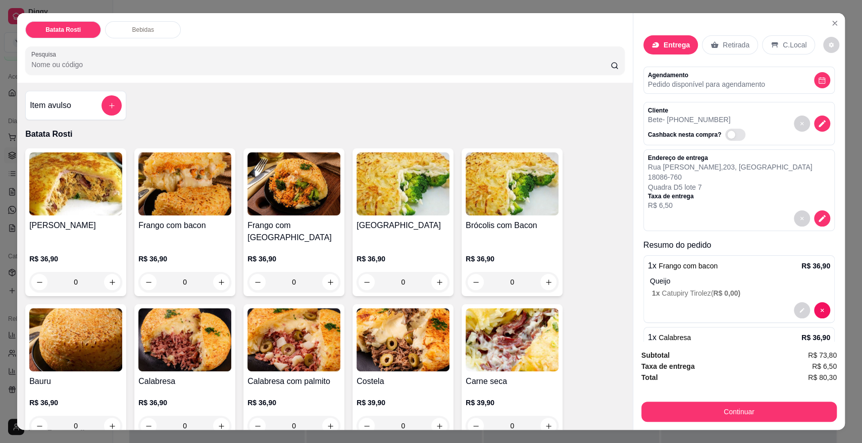
click at [493, 169] on icon at bounding box center [499, 162] width 13 height 13
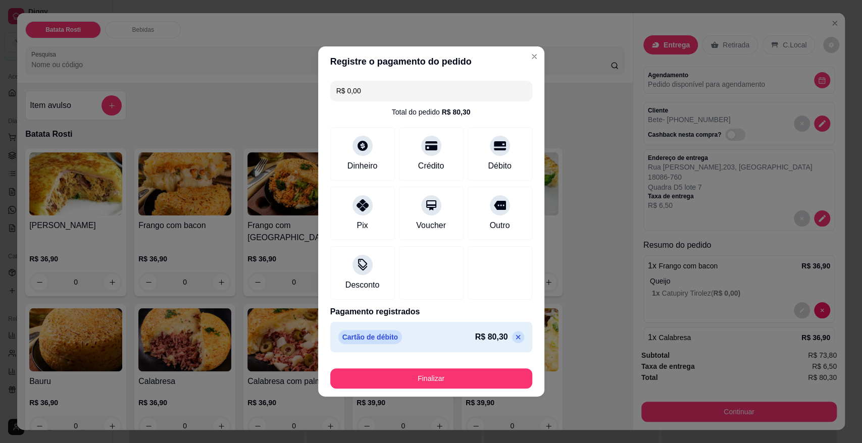
click at [446, 370] on button "Finalizar" at bounding box center [431, 379] width 202 height 20
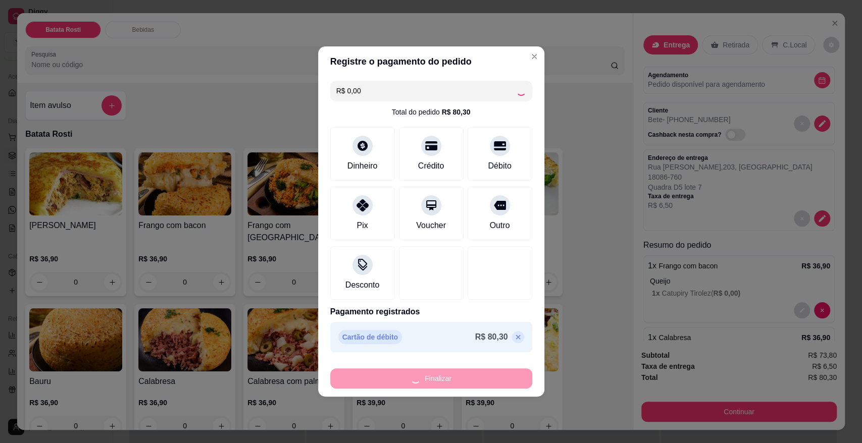
type input "-R$ 80,30"
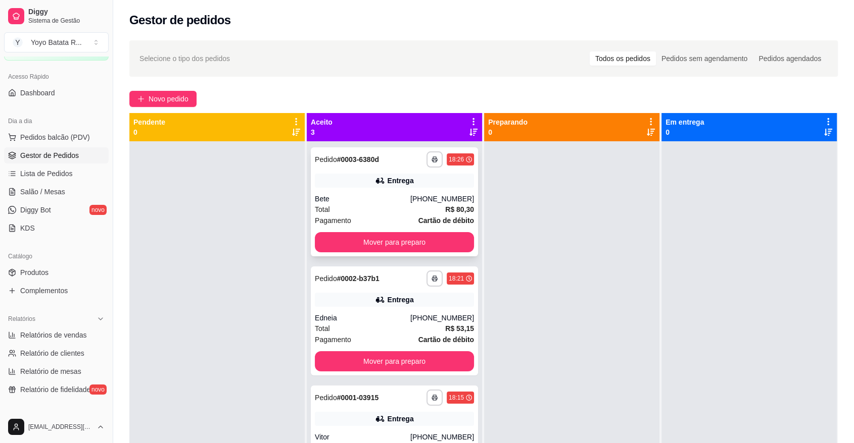
click at [397, 208] on div "Total R$ 80,30" at bounding box center [394, 209] width 159 height 11
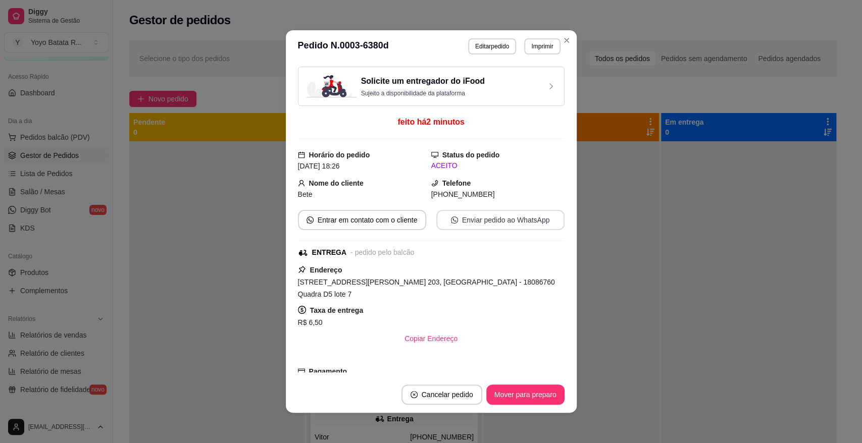
click at [490, 216] on button "Enviar pedido ao WhatsApp" at bounding box center [500, 220] width 128 height 20
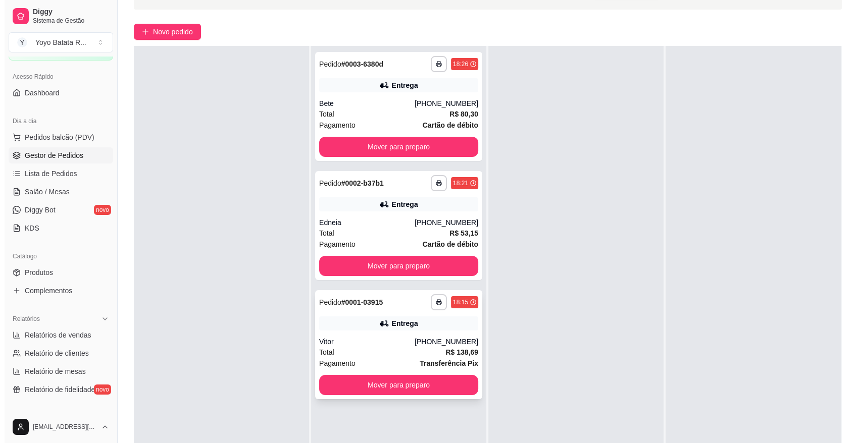
scroll to position [154, 0]
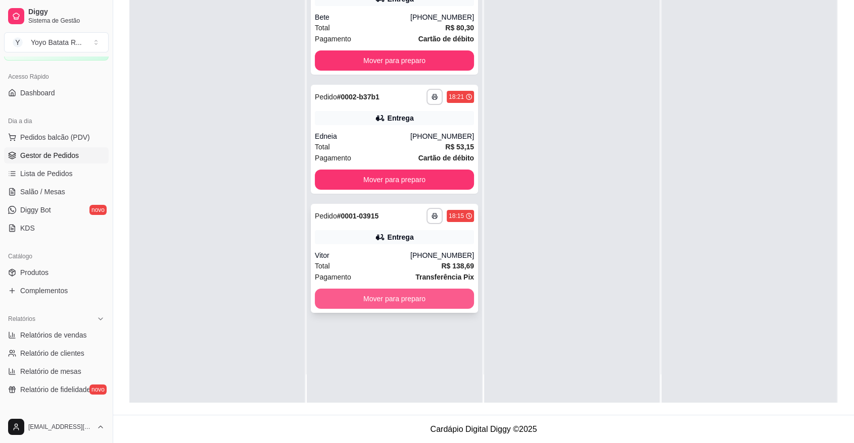
click at [408, 294] on button "Mover para preparo" at bounding box center [394, 299] width 159 height 20
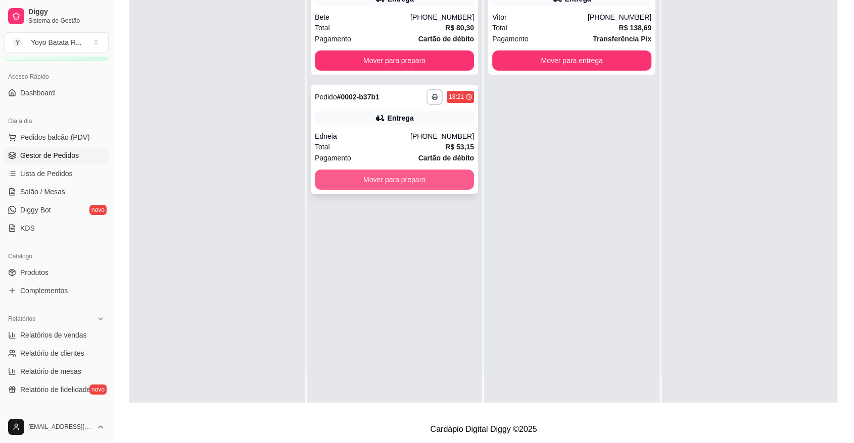
click at [386, 175] on button "Mover para preparo" at bounding box center [394, 180] width 159 height 20
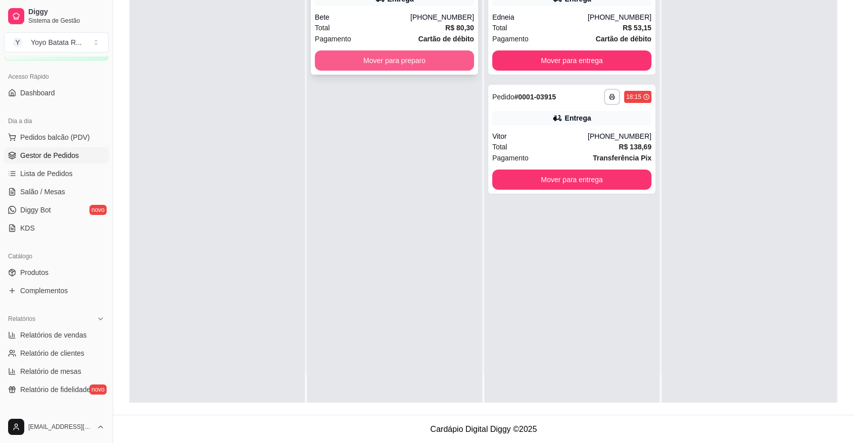
click at [388, 64] on button "Mover para preparo" at bounding box center [394, 61] width 159 height 20
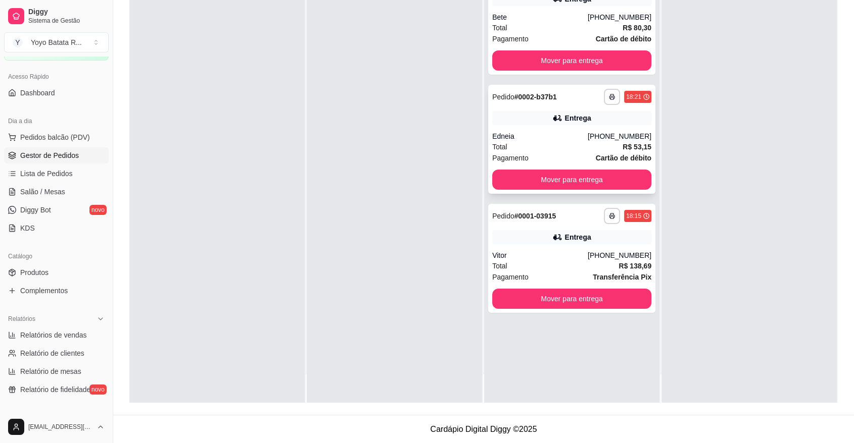
click at [517, 101] on strong "# 0002-b37b1" at bounding box center [535, 97] width 42 height 8
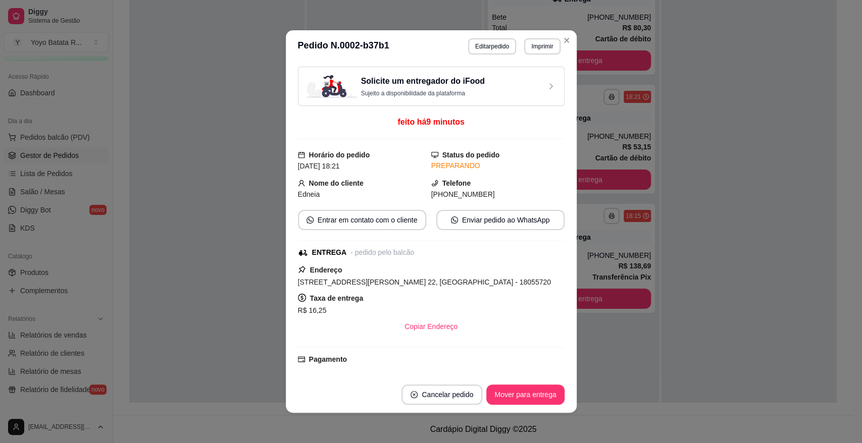
drag, startPoint x: 518, startPoint y: 101, endPoint x: 423, endPoint y: 261, distance: 186.6
click at [423, 261] on div "Solicite um entregador do iFood Sujeito a disponibilidade da plataforma feito h…" at bounding box center [431, 220] width 267 height 306
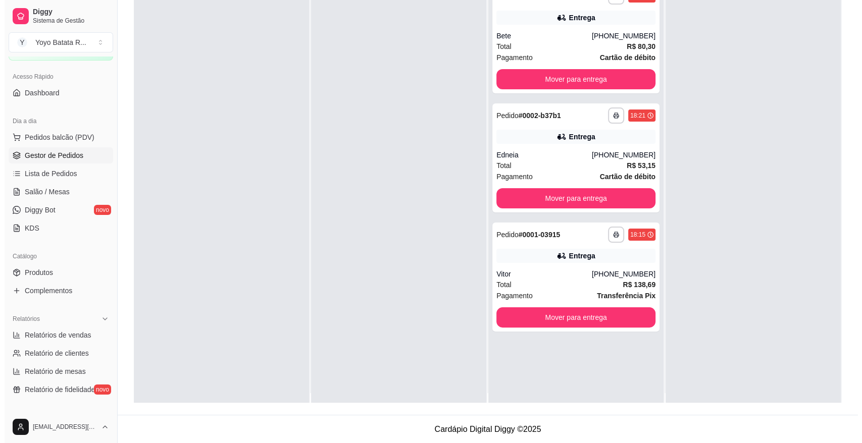
scroll to position [0, 0]
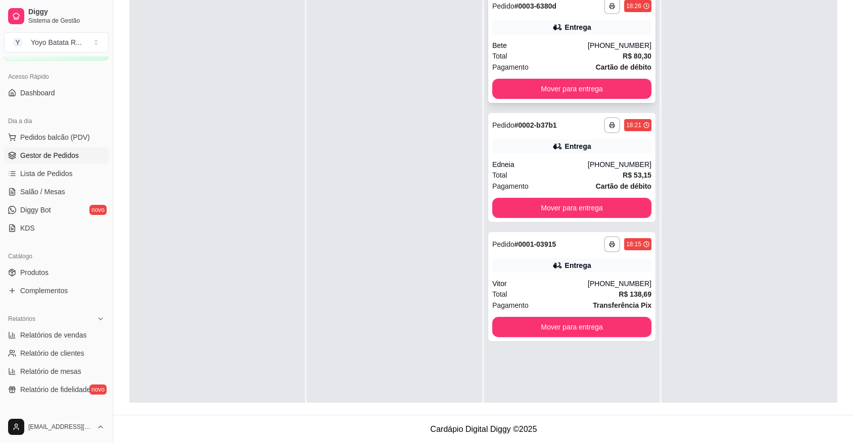
click at [554, 14] on div "**********" at bounding box center [571, 48] width 167 height 109
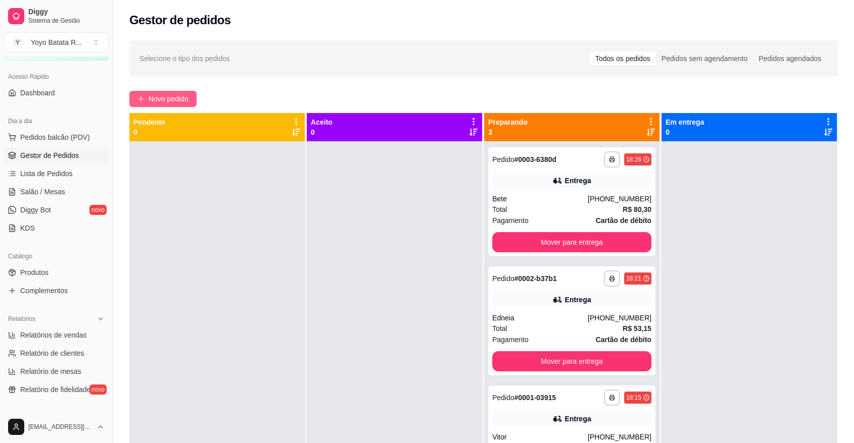
click at [162, 99] on span "Novo pedido" at bounding box center [168, 98] width 40 height 11
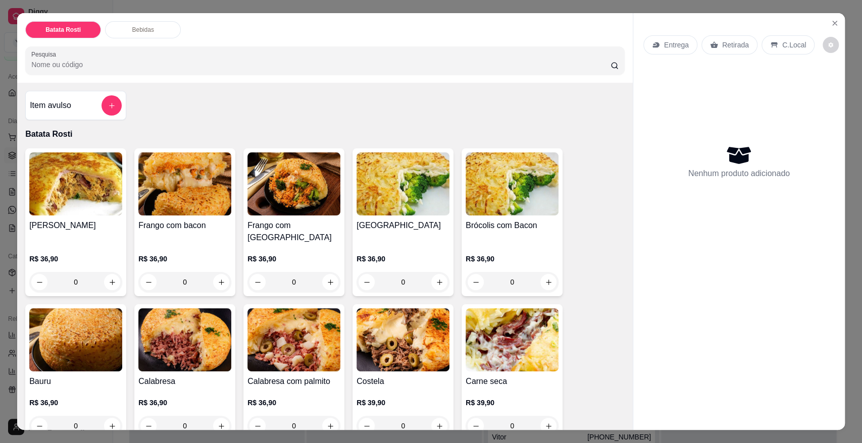
click at [678, 54] on div "Entrega" at bounding box center [670, 44] width 54 height 19
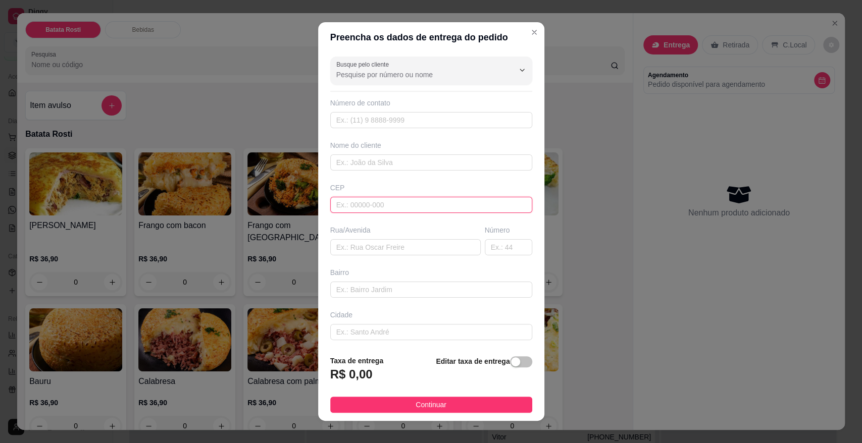
click at [472, 210] on input "text" at bounding box center [431, 205] width 202 height 16
type input "18065506"
type input "Rua [PERSON_NAME]"
type input "Vila Barão"
type input "Sorocaba"
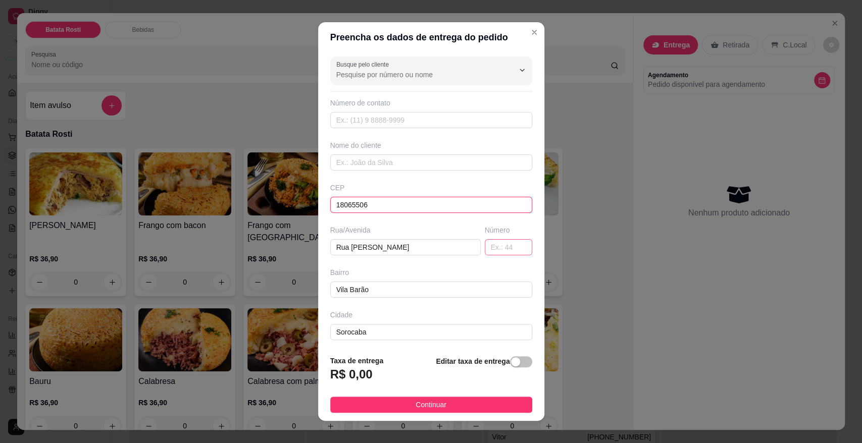
type input "18065506"
click at [485, 241] on input "text" at bounding box center [508, 247] width 47 height 16
type input "12"
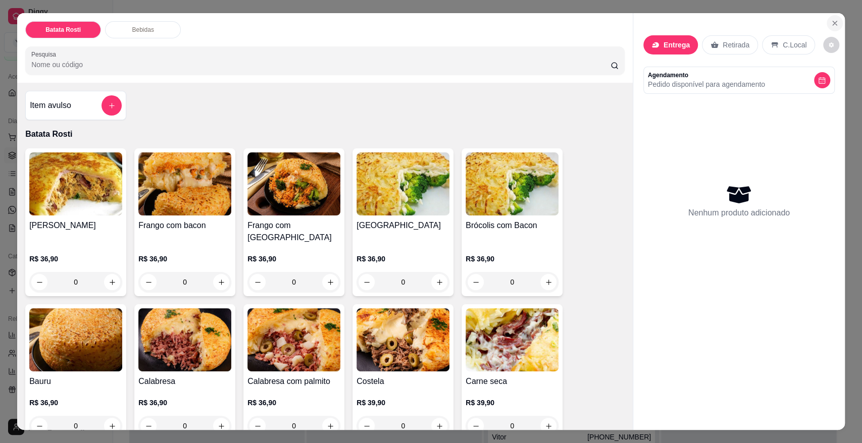
click at [833, 25] on icon "Close" at bounding box center [835, 23] width 4 height 4
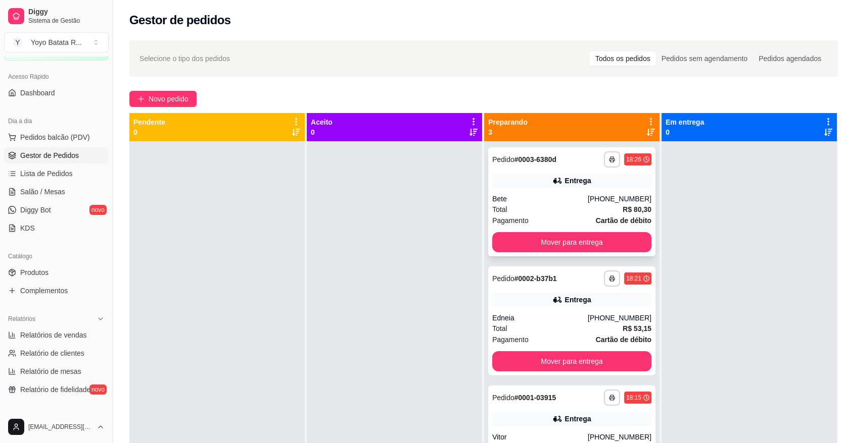
click at [527, 183] on div "Entrega" at bounding box center [571, 181] width 159 height 14
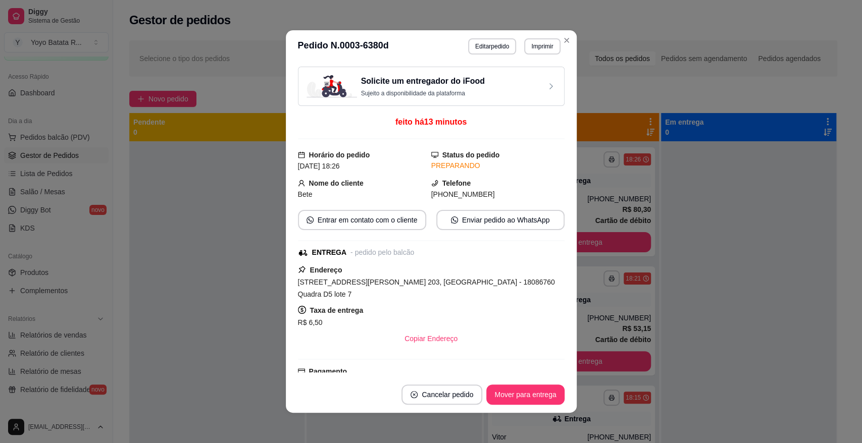
click at [477, 275] on div "Endereço [STREET_ADDRESS][PERSON_NAME] 203, [GEOGRAPHIC_DATA] - 18086760 Quadra…" at bounding box center [431, 306] width 267 height 85
click at [477, 282] on span "[STREET_ADDRESS][PERSON_NAME] 203, [GEOGRAPHIC_DATA] - 18086760 Quadra D5 lote 7" at bounding box center [426, 288] width 257 height 20
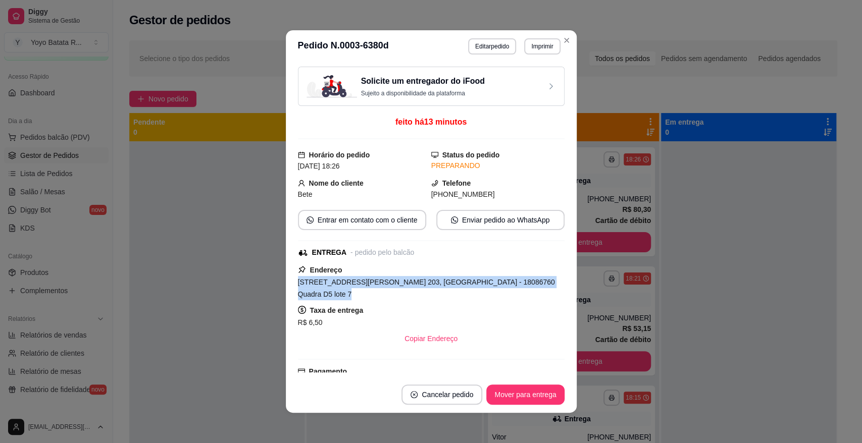
click at [477, 282] on span "[STREET_ADDRESS][PERSON_NAME] 203, [GEOGRAPHIC_DATA] - 18086760 Quadra D5 lote 7" at bounding box center [426, 288] width 257 height 20
copy span "[STREET_ADDRESS][PERSON_NAME] 203, [GEOGRAPHIC_DATA] - 18086760 Quadra D5 lote 7"
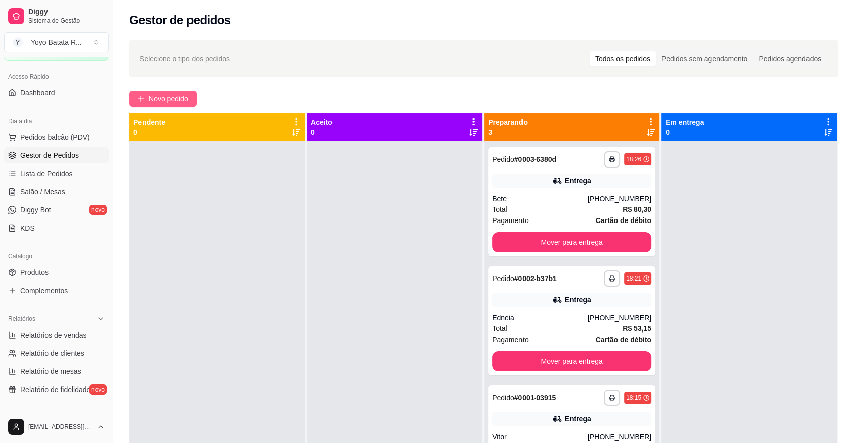
click at [175, 100] on span "Novo pedido" at bounding box center [168, 98] width 40 height 11
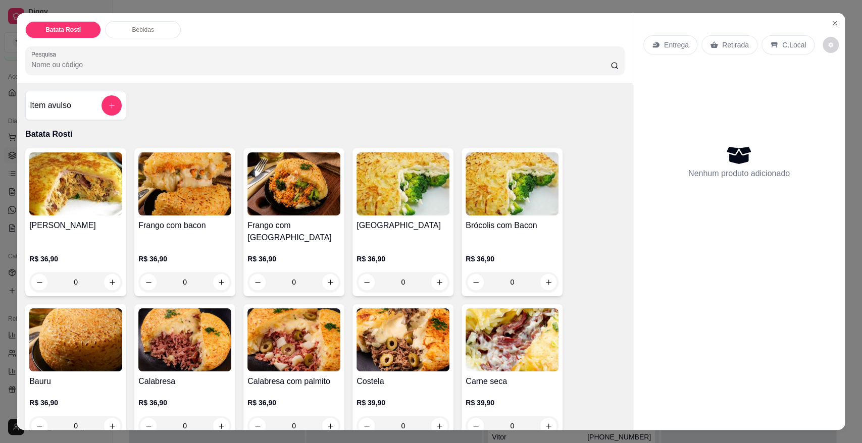
click at [658, 42] on div "Entrega" at bounding box center [670, 44] width 54 height 19
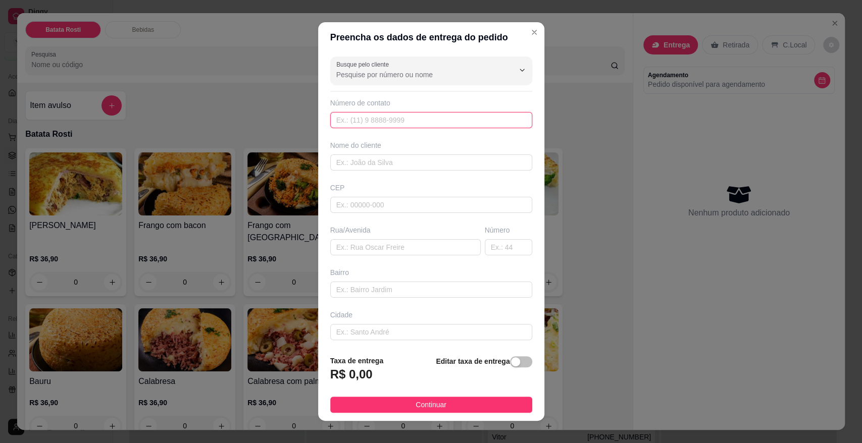
click at [397, 119] on input "text" at bounding box center [431, 120] width 202 height 16
type input "[PHONE_NUMBER]"
click at [396, 170] on input "text" at bounding box center [431, 163] width 202 height 16
type input "Meire"
click at [398, 211] on input "text" at bounding box center [431, 205] width 202 height 16
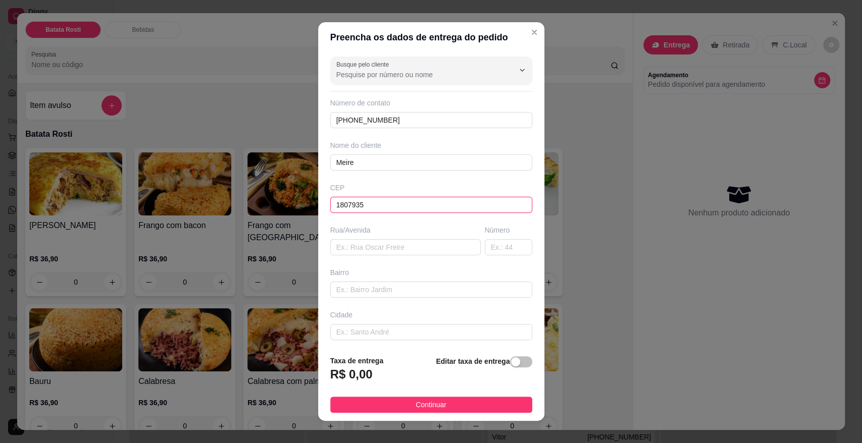
type input "18079356"
type input "Rua Doutor [PERSON_NAME]"
type input "[GEOGRAPHIC_DATA]"
type input "Sorocaba"
type input "18079356"
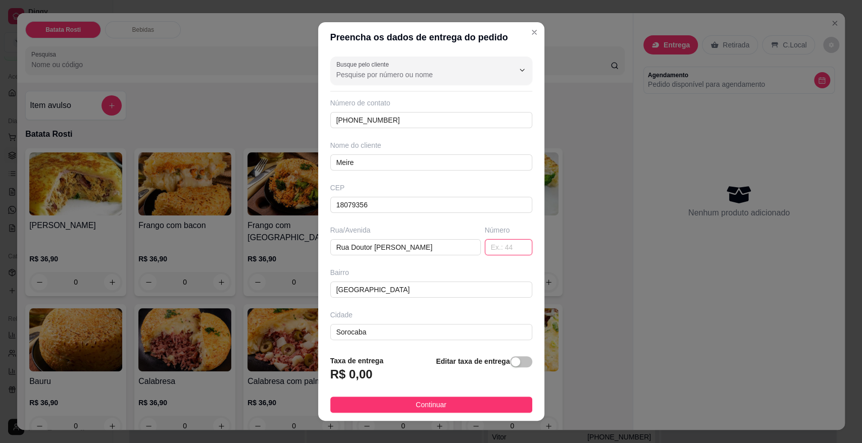
click at [495, 244] on input "text" at bounding box center [508, 247] width 47 height 16
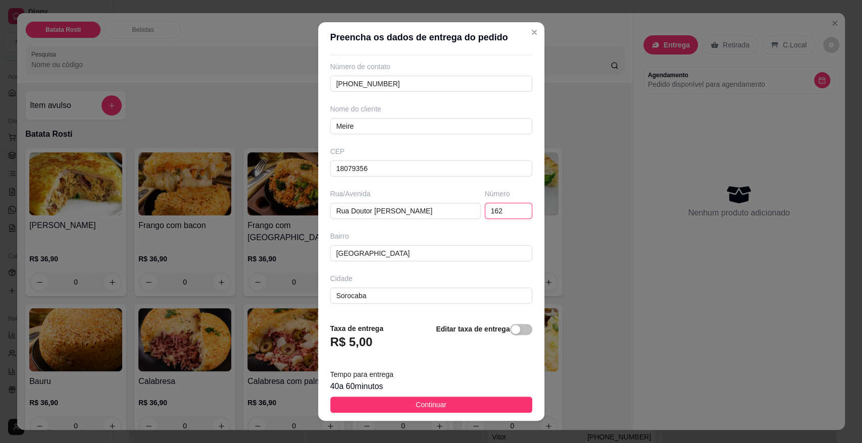
scroll to position [56, 0]
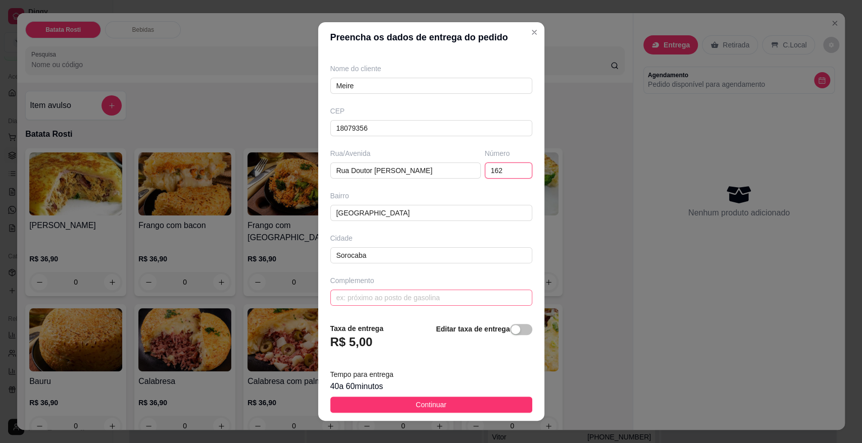
type input "162"
click at [384, 296] on input "text" at bounding box center [431, 298] width 202 height 16
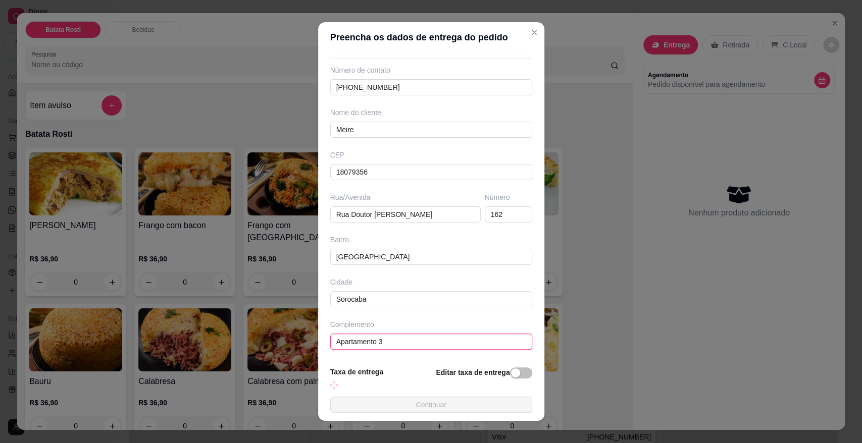
scroll to position [77, 0]
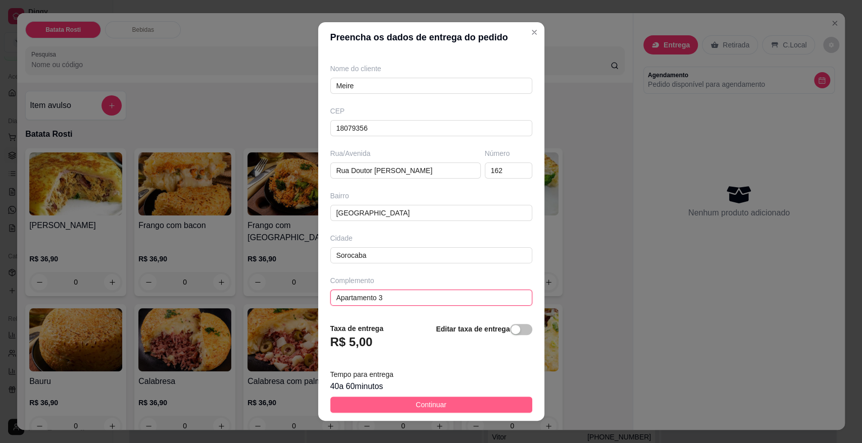
type input "Apartamento 3"
click at [398, 400] on button "Continuar" at bounding box center [431, 405] width 202 height 16
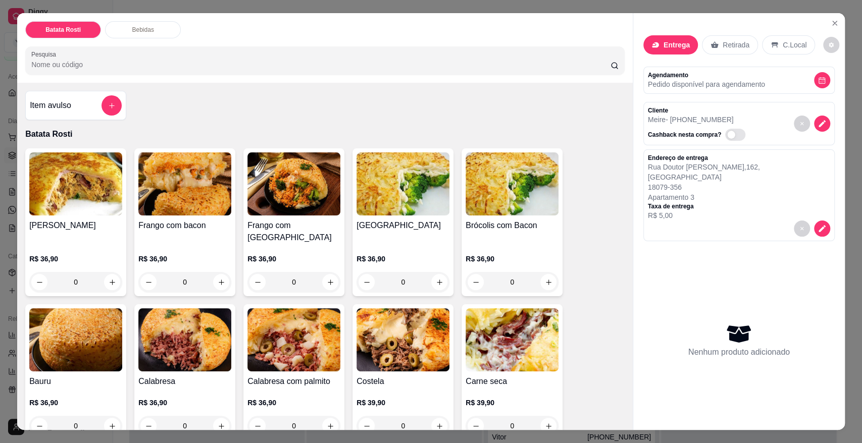
click at [395, 388] on div "R$ 39,90 0" at bounding box center [403, 412] width 93 height 48
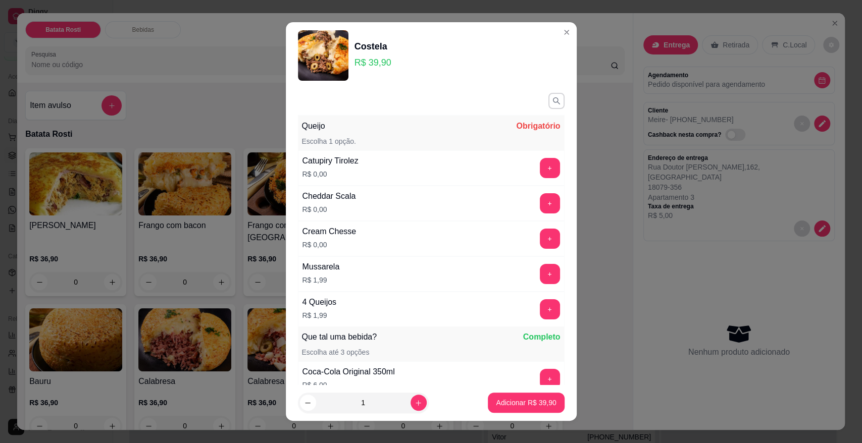
click at [540, 168] on button "+" at bounding box center [550, 168] width 20 height 20
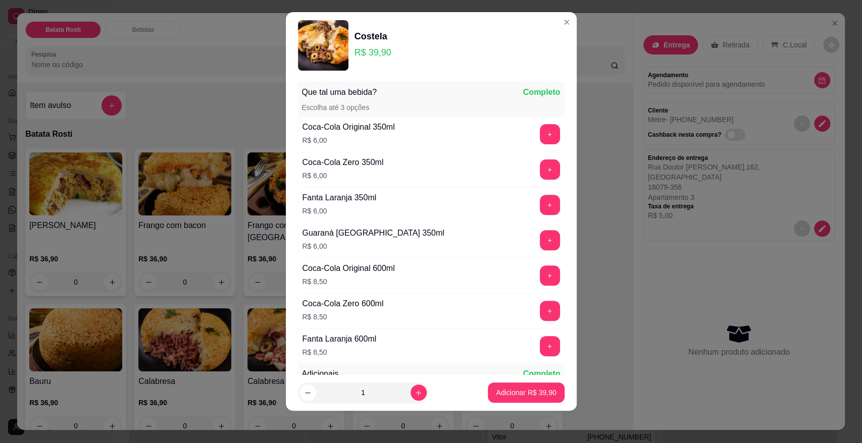
scroll to position [238, 0]
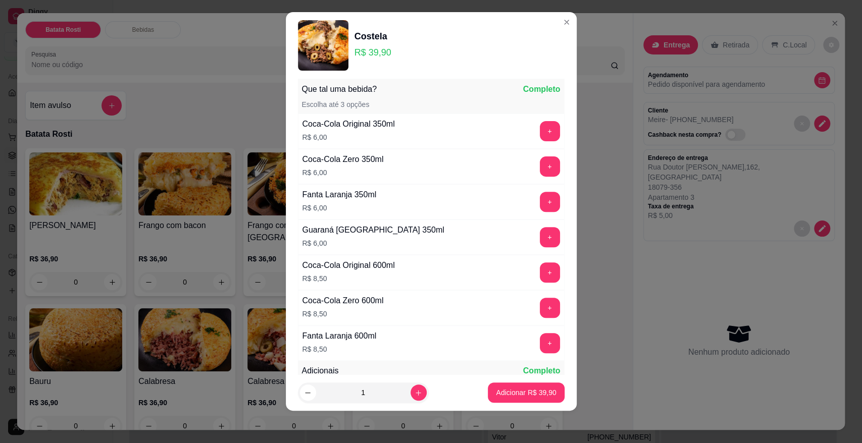
click at [516, 395] on p "Adicionar R$ 39,90" at bounding box center [526, 393] width 60 height 10
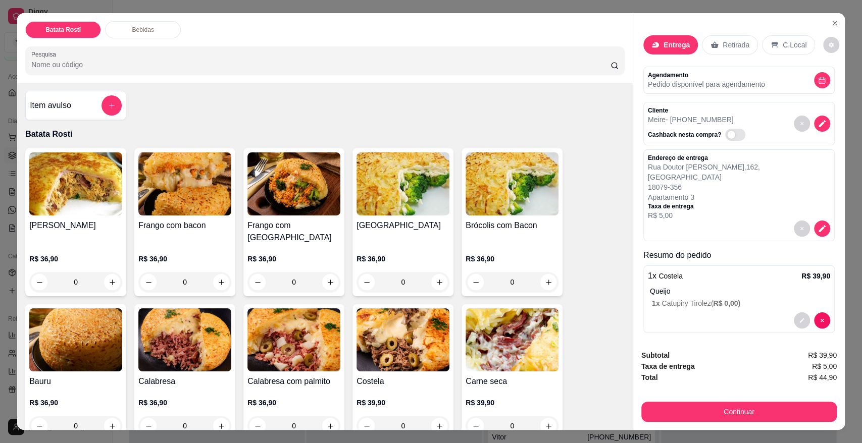
click at [815, 379] on span "R$ 44,90" at bounding box center [822, 377] width 29 height 11
copy div "R$ 44,90 Continuar"
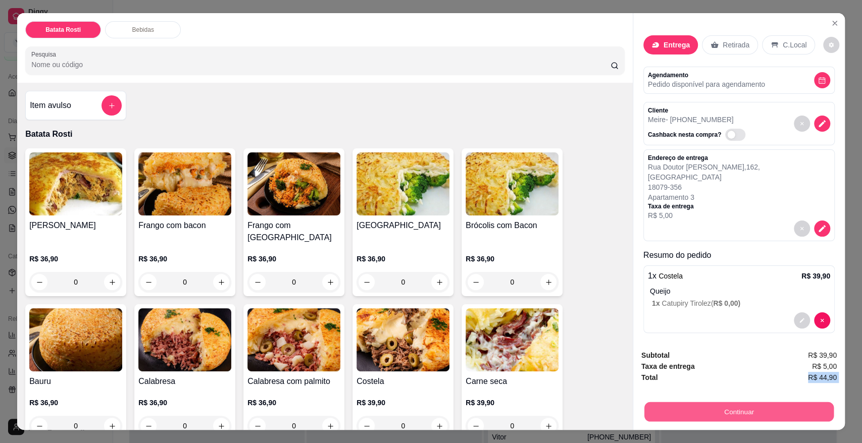
click at [673, 410] on button "Continuar" at bounding box center [738, 412] width 189 height 20
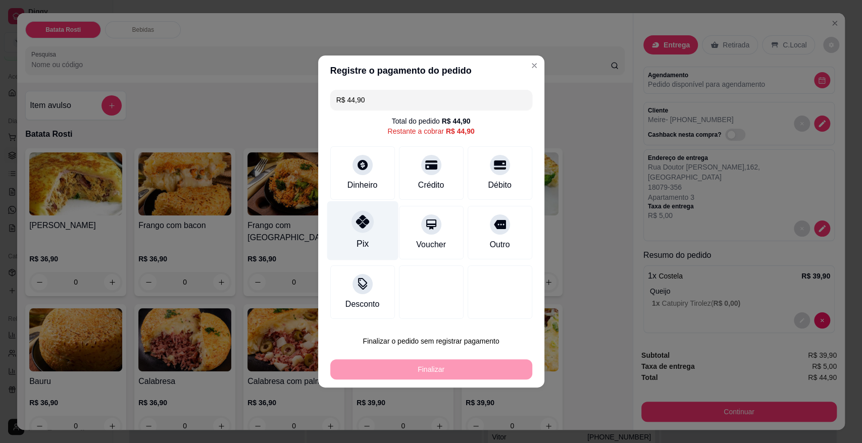
click at [352, 214] on div "Pix" at bounding box center [362, 231] width 71 height 59
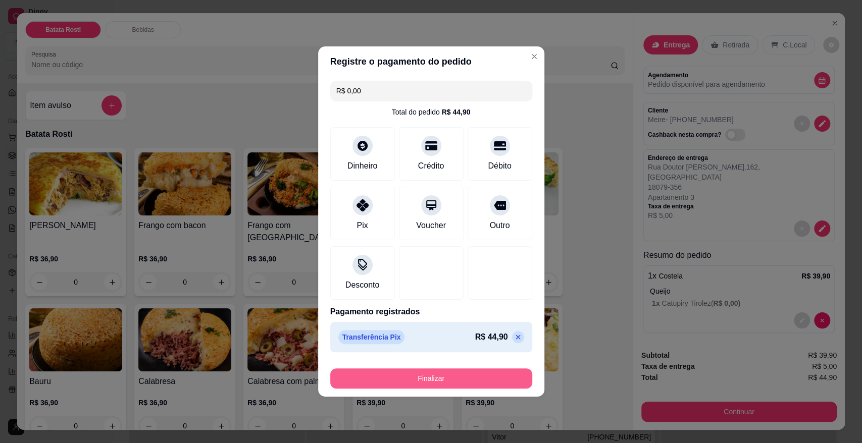
click at [440, 380] on button "Finalizar" at bounding box center [431, 379] width 202 height 20
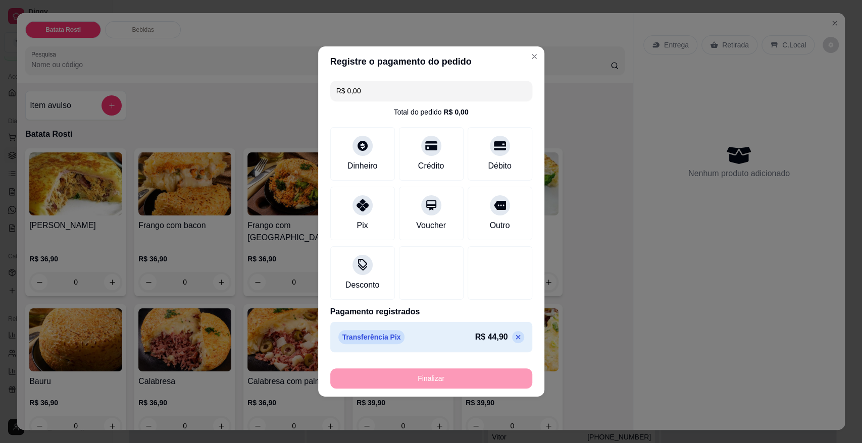
type input "-R$ 44,90"
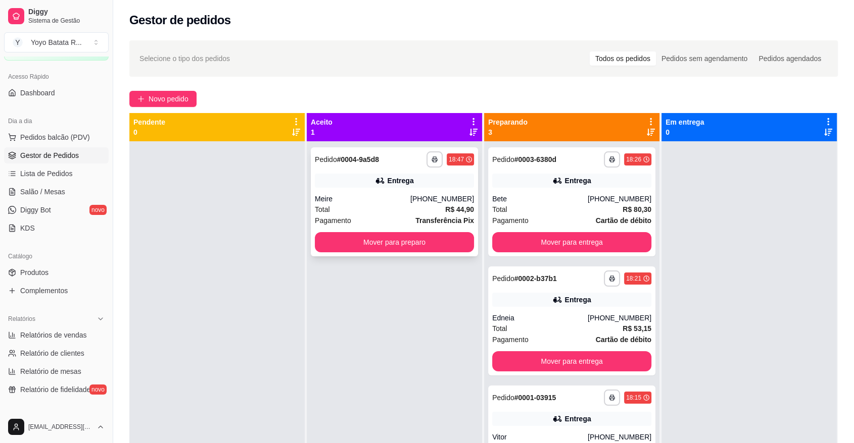
click at [361, 154] on div "Pedido # 0004-9a5d8" at bounding box center [347, 160] width 64 height 12
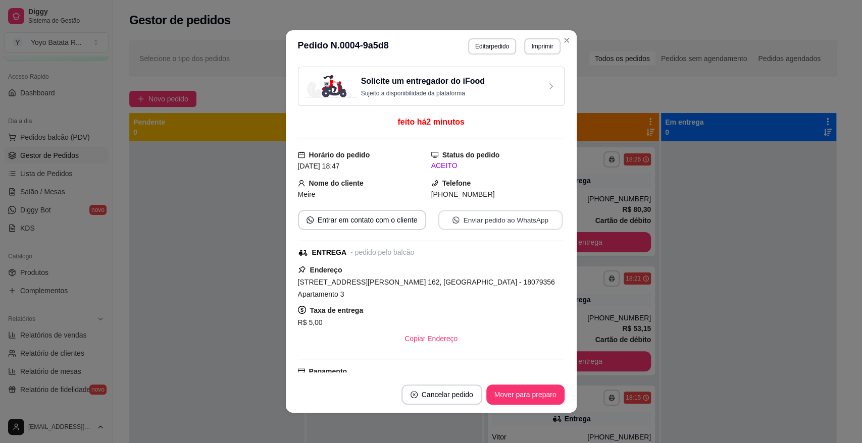
click at [478, 215] on button "Enviar pedido ao WhatsApp" at bounding box center [500, 221] width 124 height 20
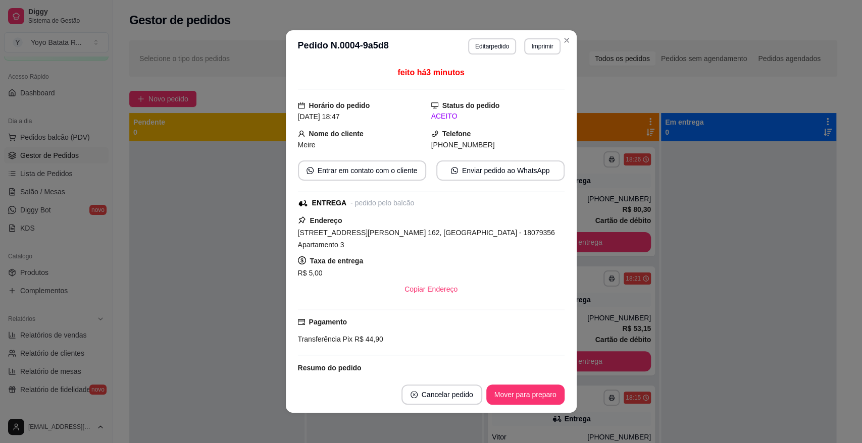
click at [472, 229] on span "[STREET_ADDRESS][PERSON_NAME] 162, [GEOGRAPHIC_DATA] - 18079356 Apartamento 3" at bounding box center [426, 239] width 257 height 20
copy span "[STREET_ADDRESS][PERSON_NAME] 162, [GEOGRAPHIC_DATA] - 18079356 Apartamento 3"
